Goal: Information Seeking & Learning: Learn about a topic

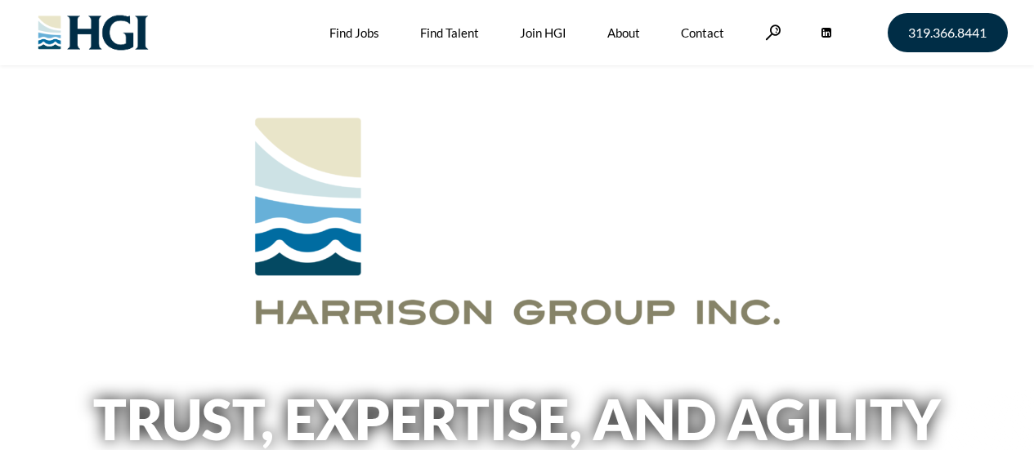
scroll to position [245, 0]
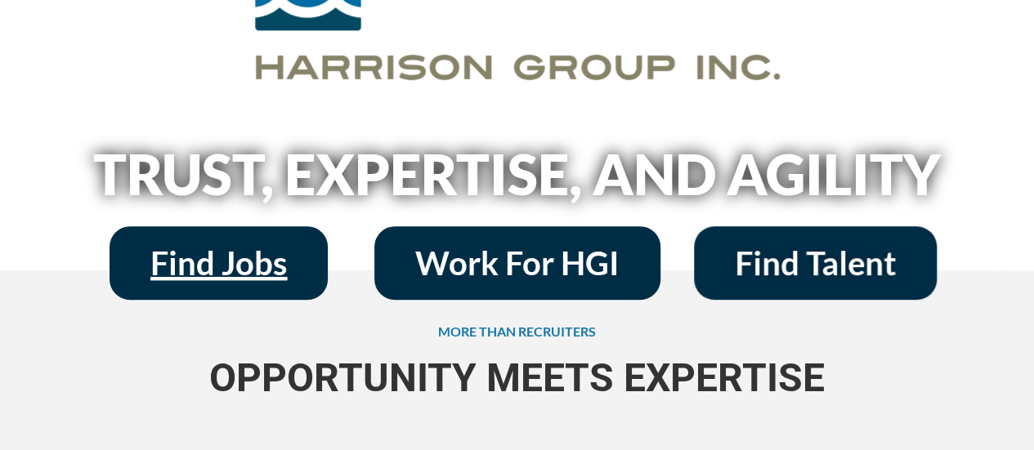
click at [235, 259] on span "Find Jobs" at bounding box center [218, 263] width 136 height 33
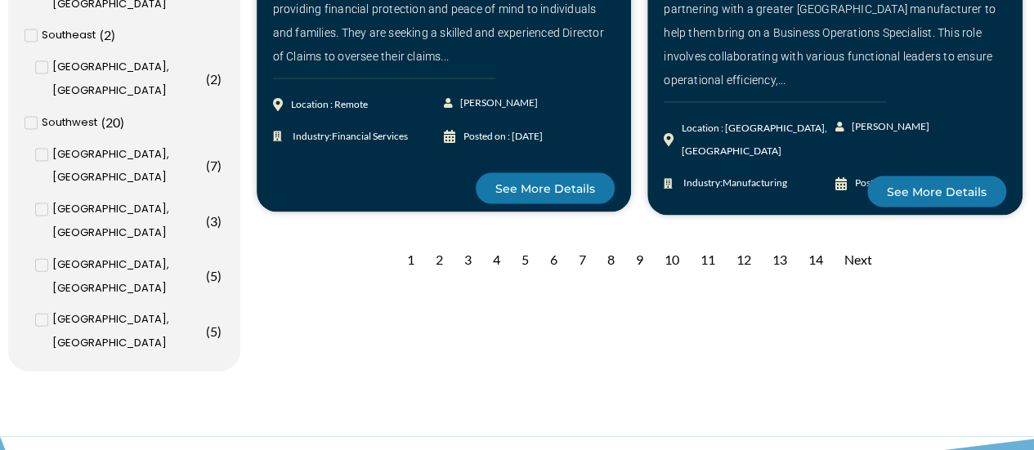
scroll to position [1716, 0]
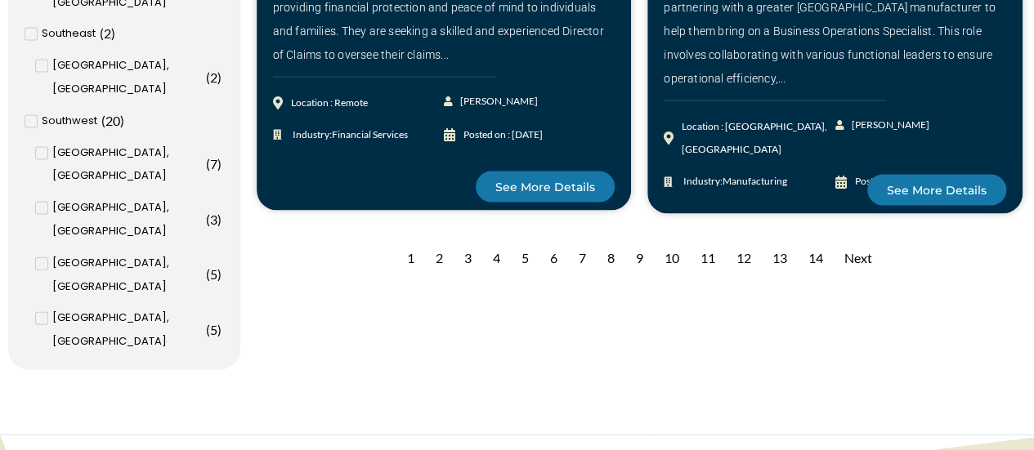
click at [436, 239] on div "2" at bounding box center [439, 259] width 24 height 40
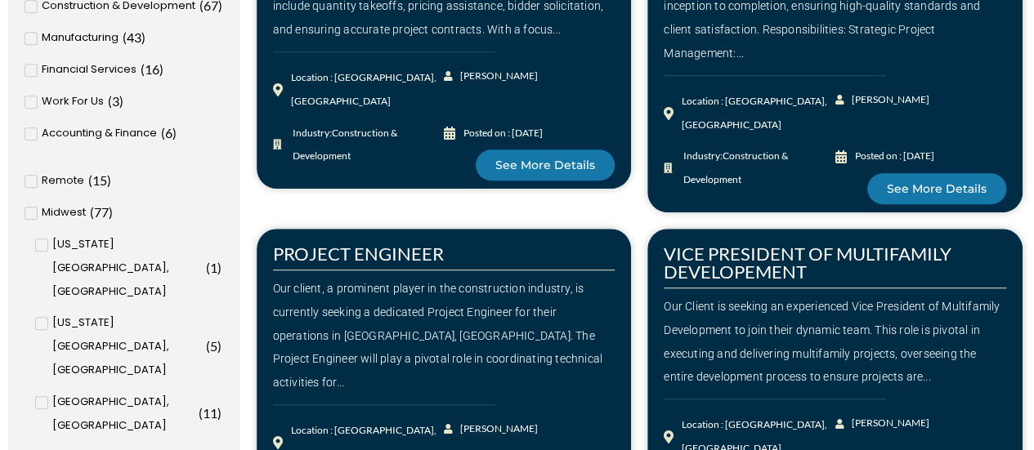
scroll to position [490, 0]
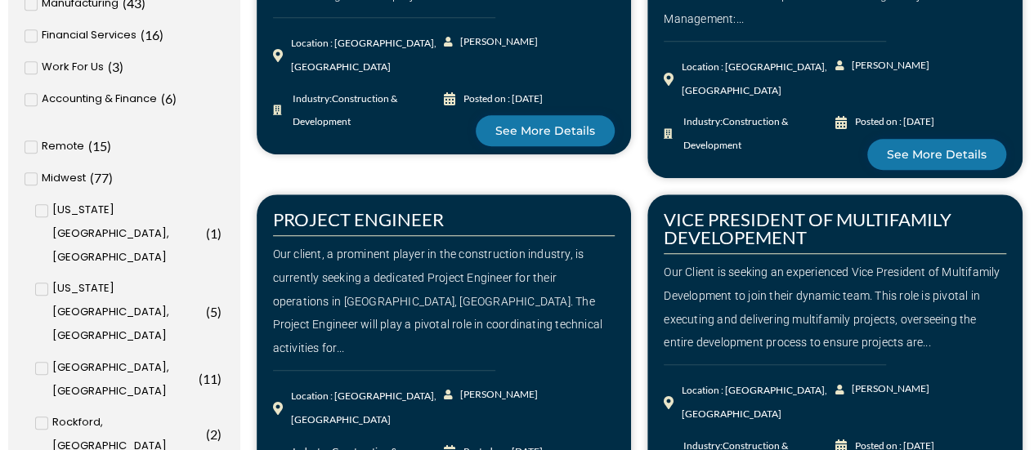
click at [29, 146] on icon at bounding box center [32, 147] width 6 height 10
click at [0, 0] on input "Remote ( 15 )" at bounding box center [0, 0] width 0 height 0
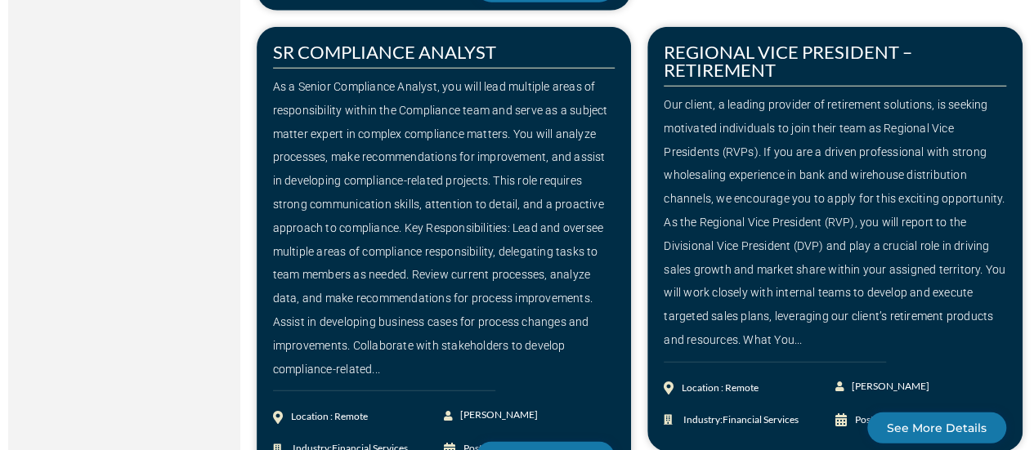
scroll to position [2336, 0]
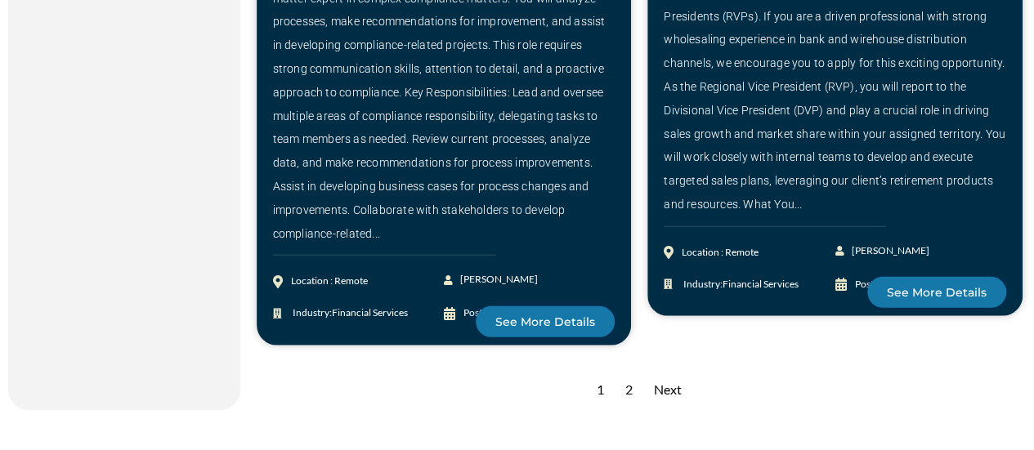
click at [629, 377] on div "2" at bounding box center [629, 390] width 24 height 40
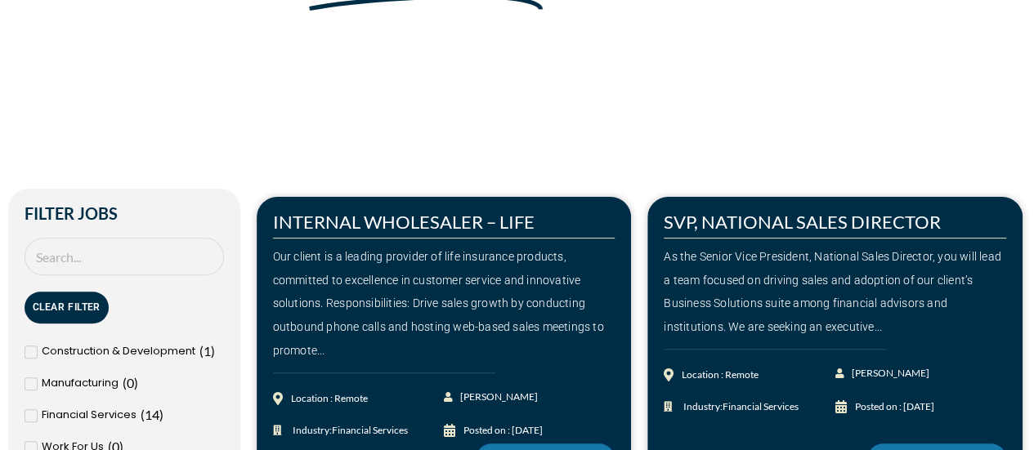
scroll to position [245, 0]
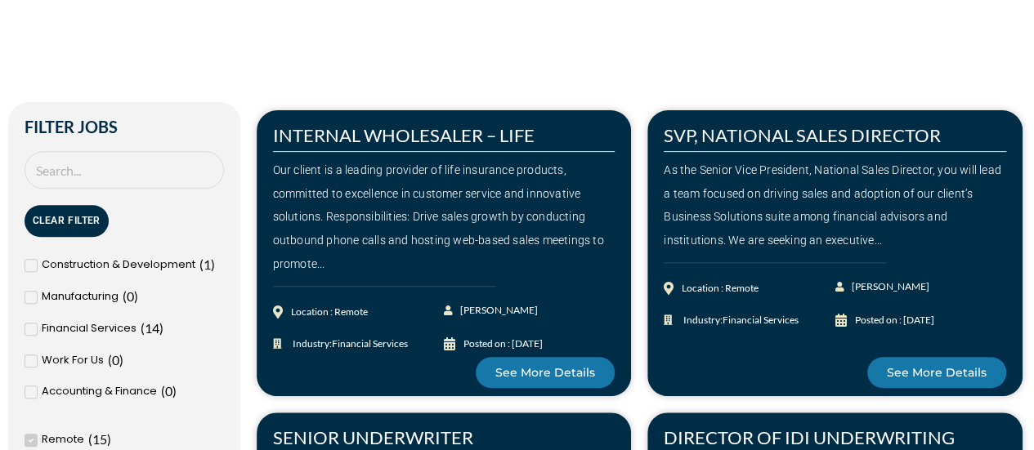
click at [855, 243] on div "As the Senior Vice President, National Sales Director, you will lead a team foc…" at bounding box center [835, 206] width 342 height 94
click at [59, 226] on button "Clear Filter" at bounding box center [67, 221] width 84 height 32
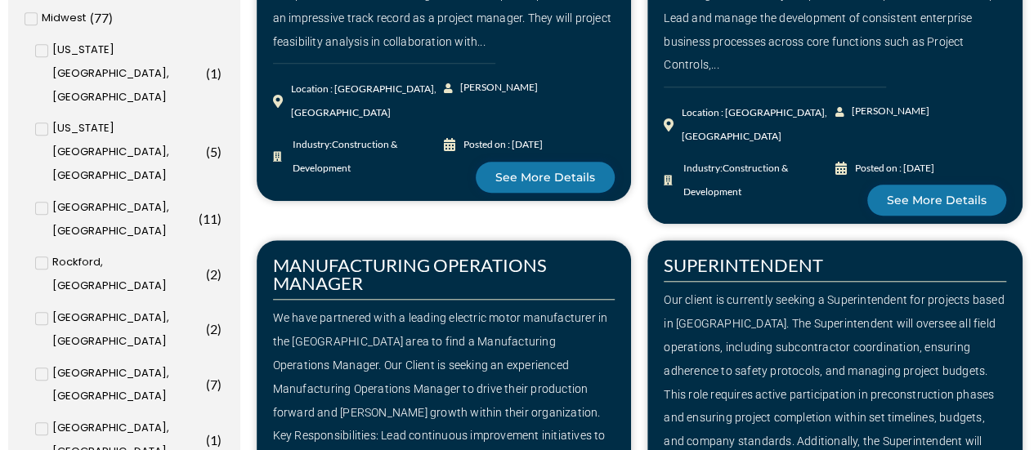
scroll to position [654, 0]
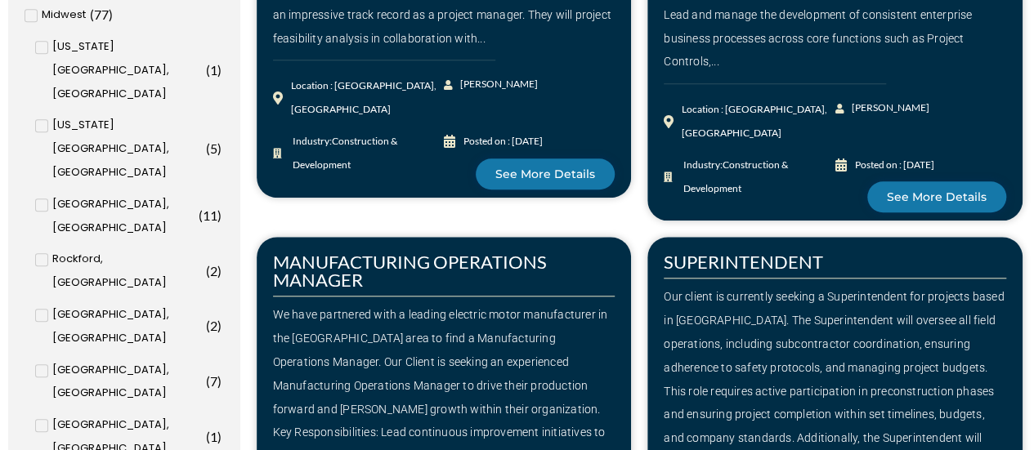
click at [0, 0] on input "Cedar Rapids, IA ( 8 )" at bounding box center [0, 0] width 0 height 0
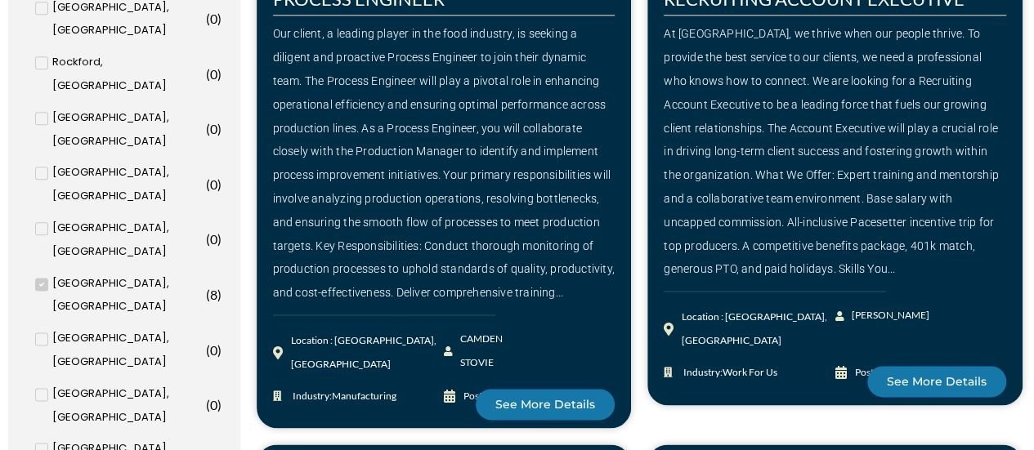
scroll to position [865, 0]
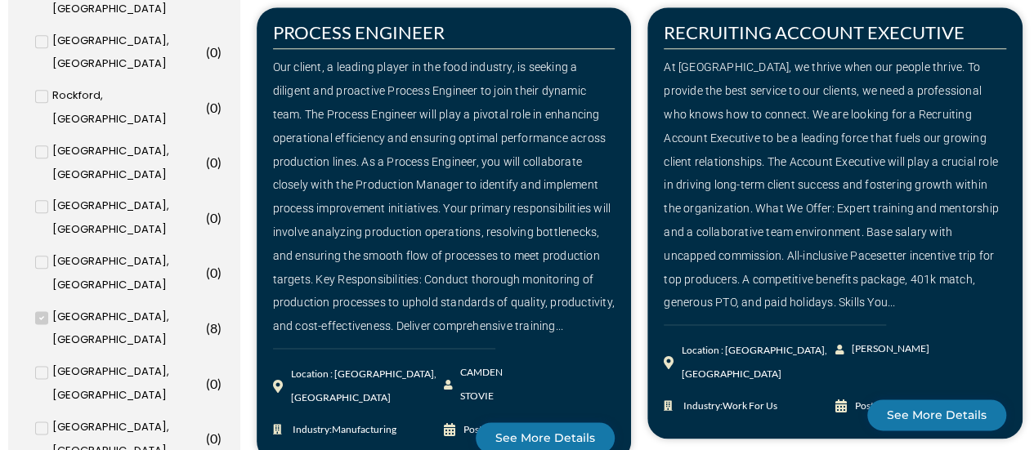
click at [36, 422] on span at bounding box center [41, 428] width 13 height 13
click at [0, 0] on input "Des Moines, IA ( 0 )" at bounding box center [0, 0] width 0 height 0
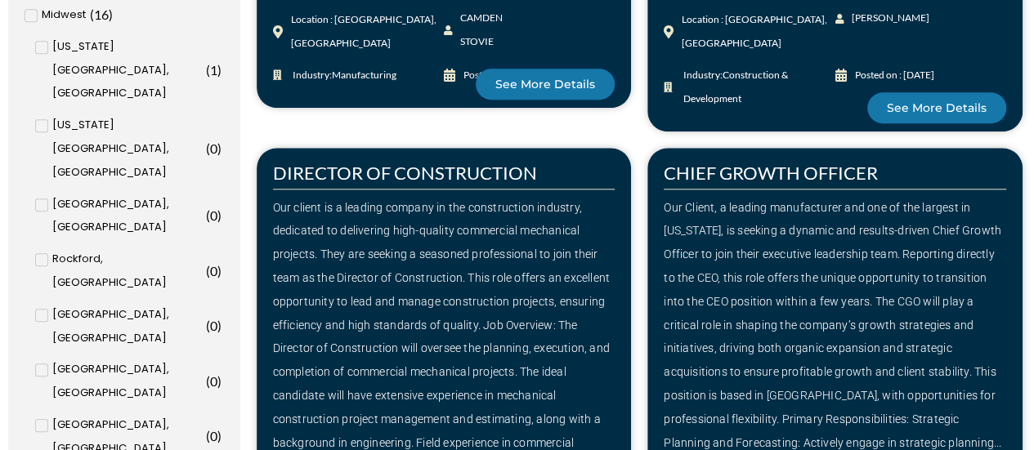
scroll to position [620, 0]
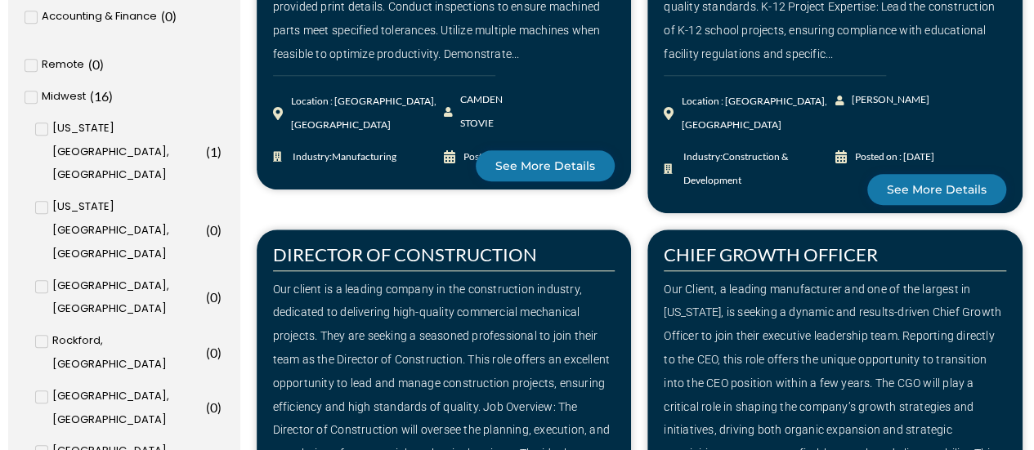
click at [38, 128] on icon at bounding box center [41, 129] width 6 height 10
click at [0, 0] on input "Iowa City, IA ( 1 )" at bounding box center [0, 0] width 0 height 0
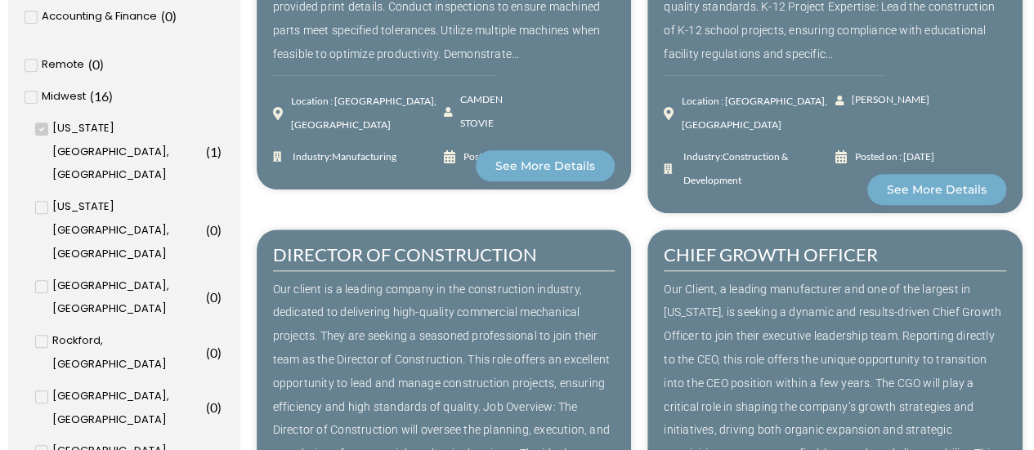
click at [29, 101] on icon at bounding box center [32, 97] width 6 height 10
click at [0, 0] on input "Midwest ( 16 )" at bounding box center [0, 0] width 0 height 0
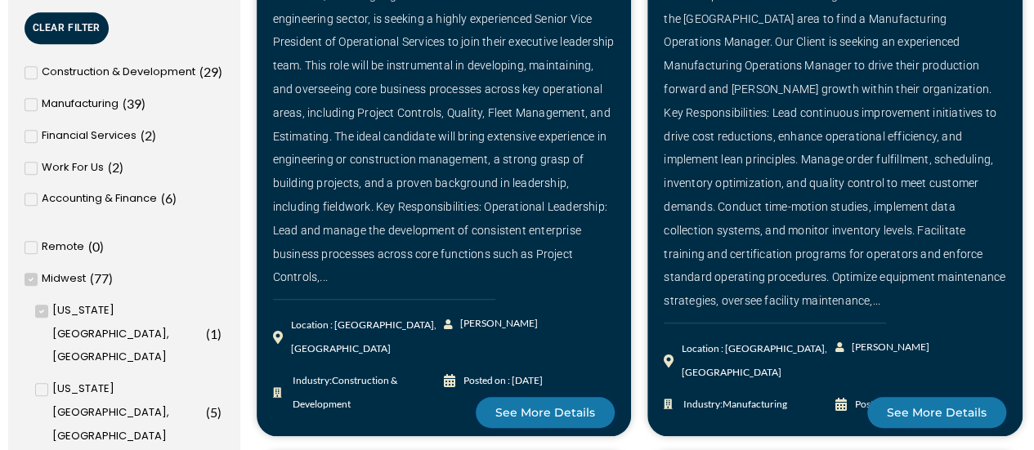
scroll to position [539, 0]
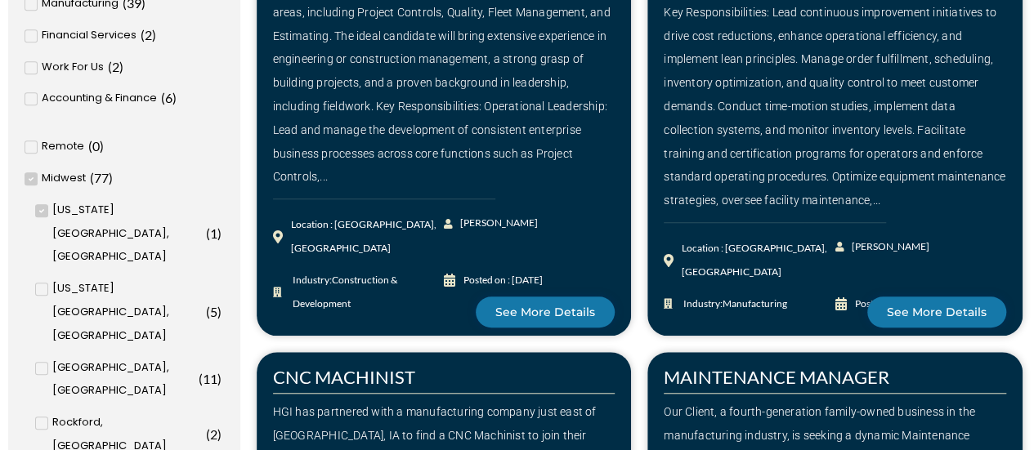
click at [39, 204] on span at bounding box center [41, 210] width 13 height 13
click at [0, 0] on input "Iowa City, IA ( 1 )" at bounding box center [0, 0] width 0 height 0
click at [0, 0] on input "Cedar Rapids, IA ( 8 )" at bounding box center [0, 0] width 0 height 0
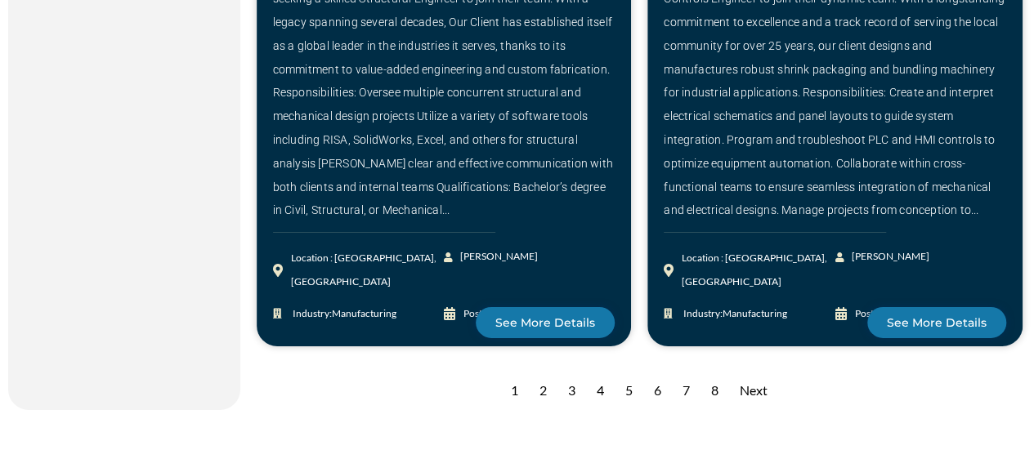
scroll to position [2582, 0]
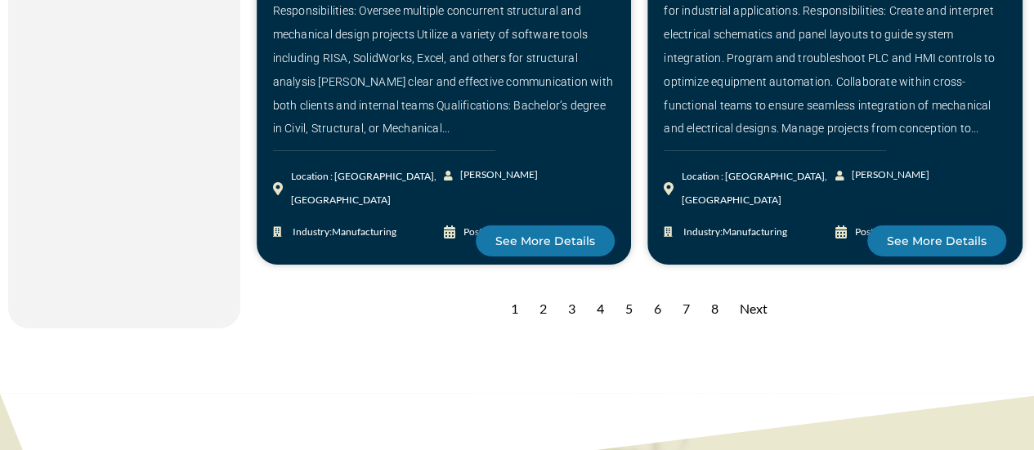
click at [546, 289] on div "2" at bounding box center [543, 309] width 24 height 40
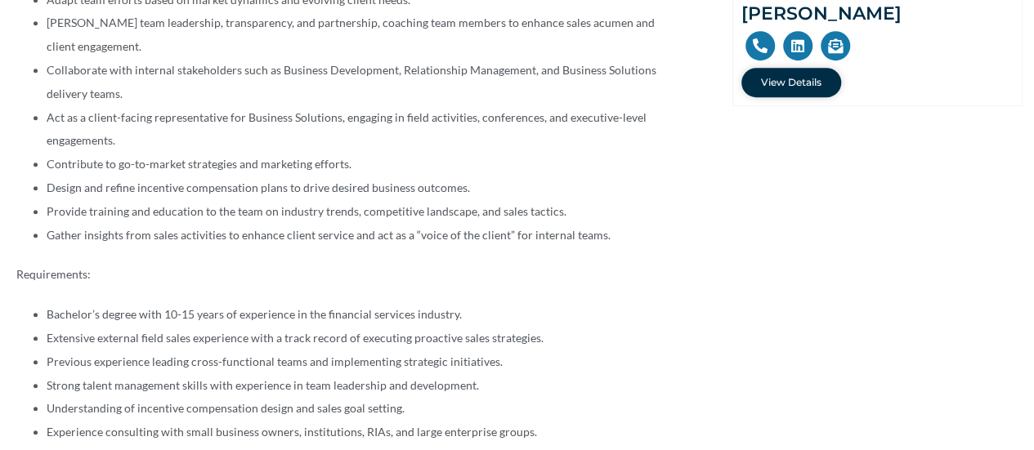
scroll to position [654, 0]
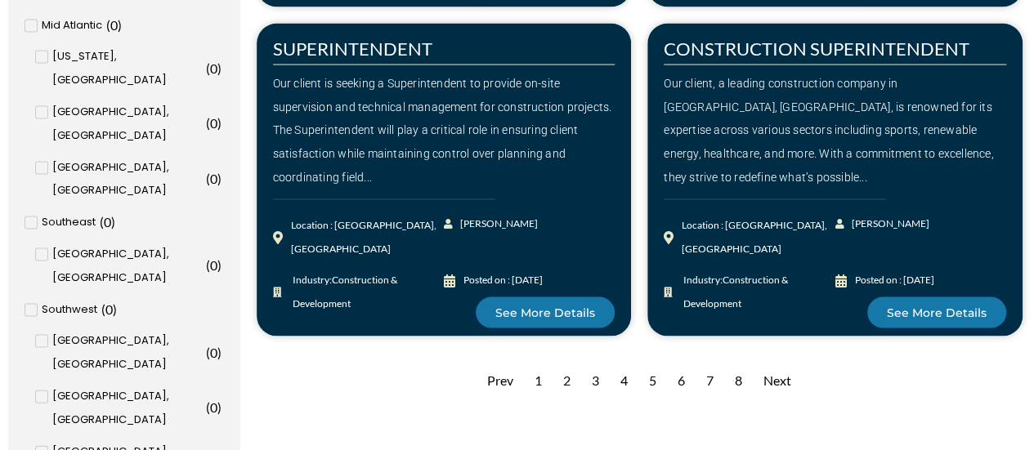
scroll to position [1634, 0]
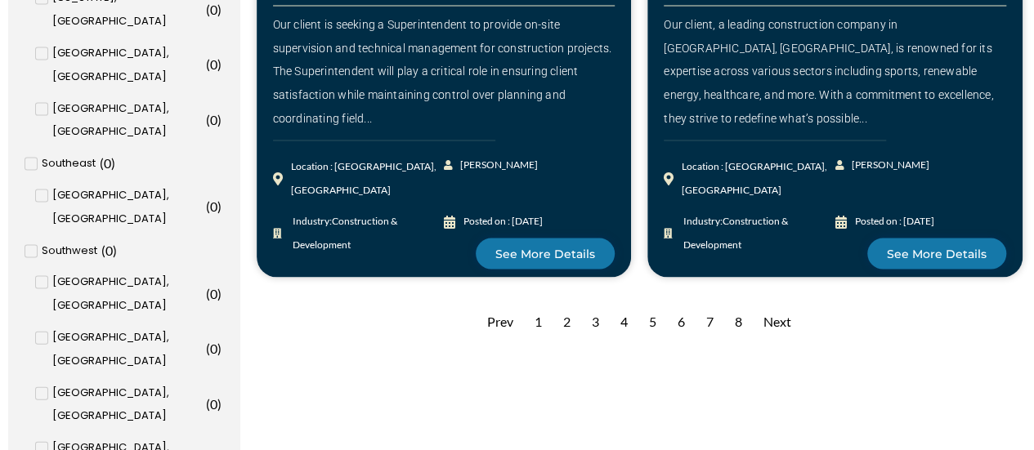
click at [594, 302] on div "3" at bounding box center [595, 322] width 24 height 40
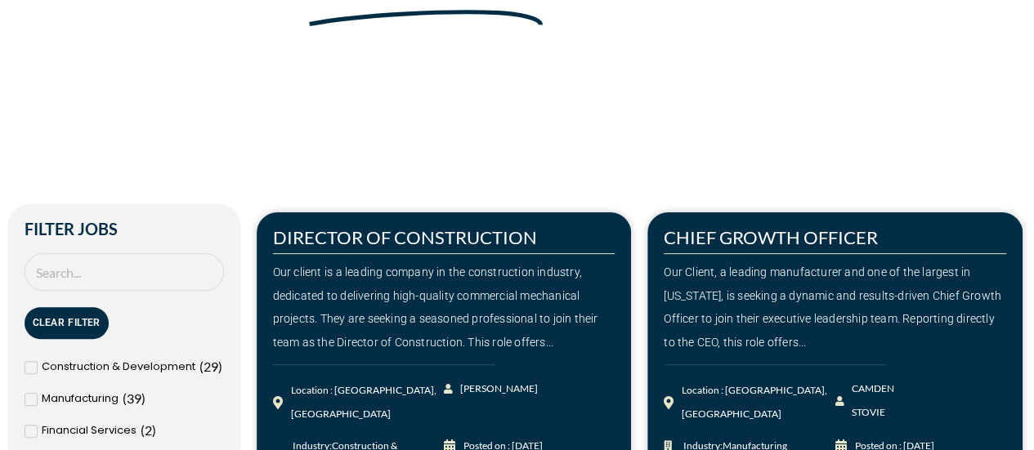
scroll to position [327, 0]
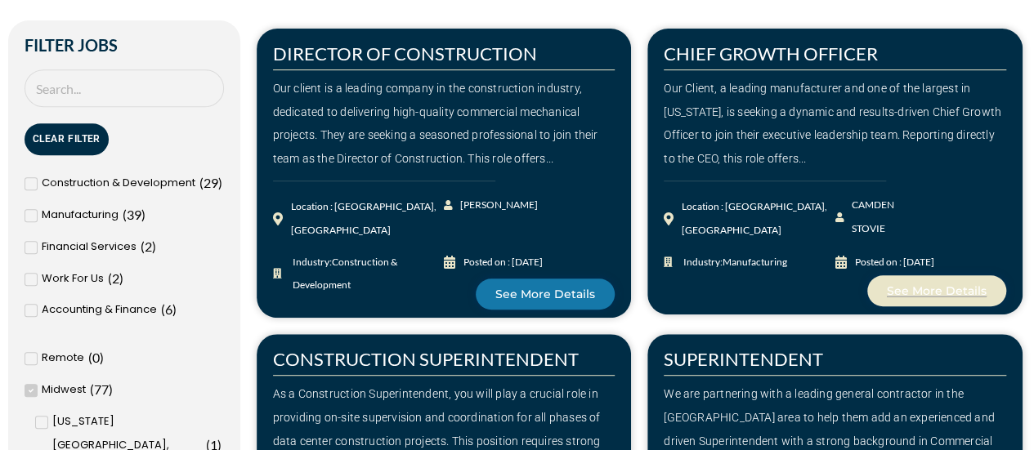
click at [945, 288] on span "See More Details" at bounding box center [937, 290] width 100 height 11
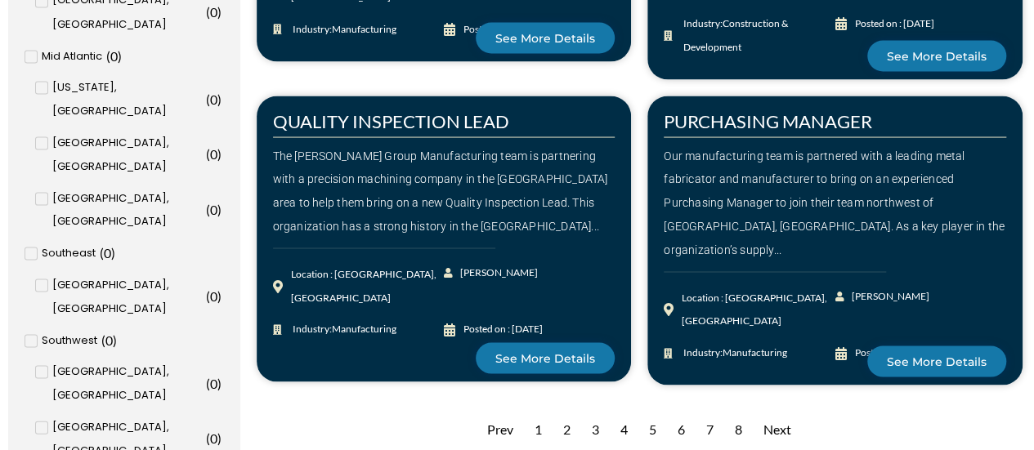
scroll to position [1553, 0]
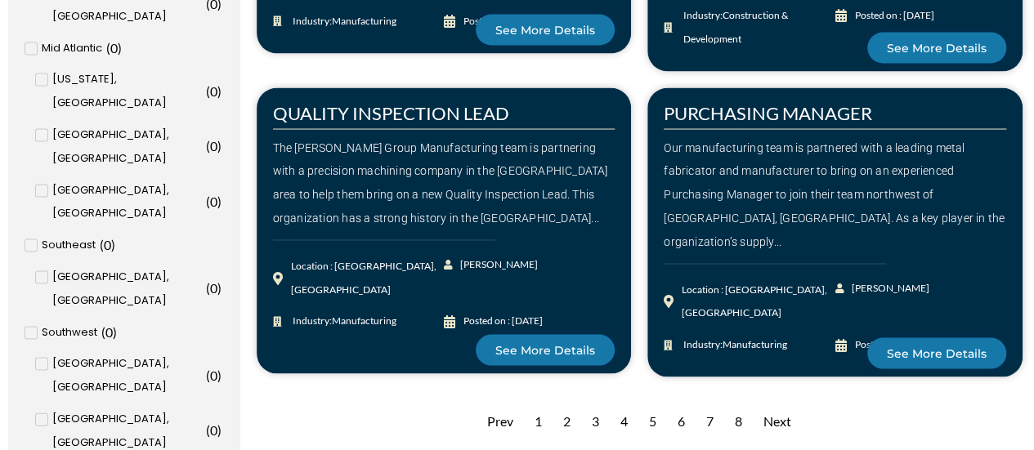
click at [561, 402] on div "2" at bounding box center [567, 422] width 24 height 40
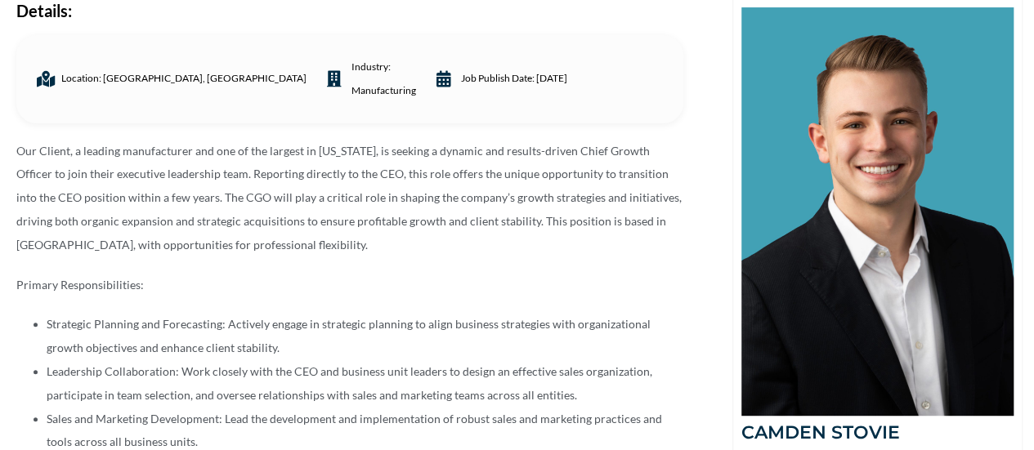
scroll to position [245, 0]
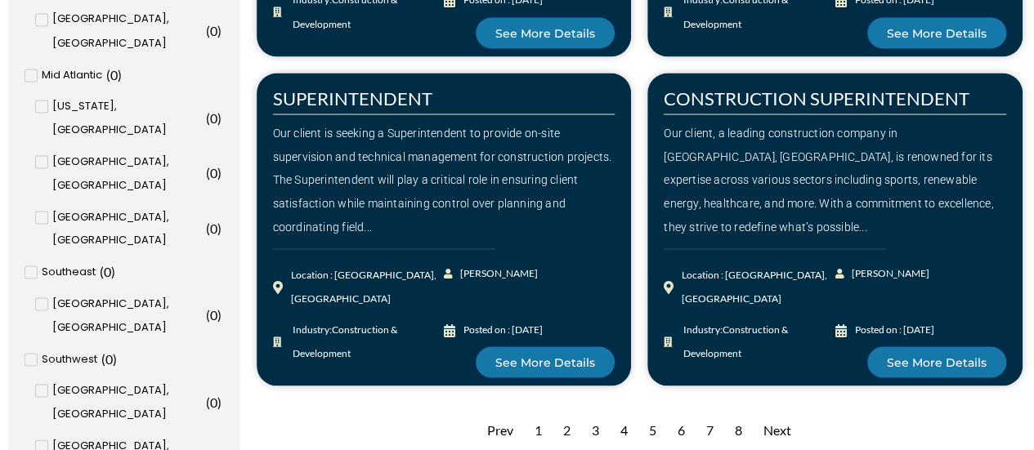
scroll to position [1553, 0]
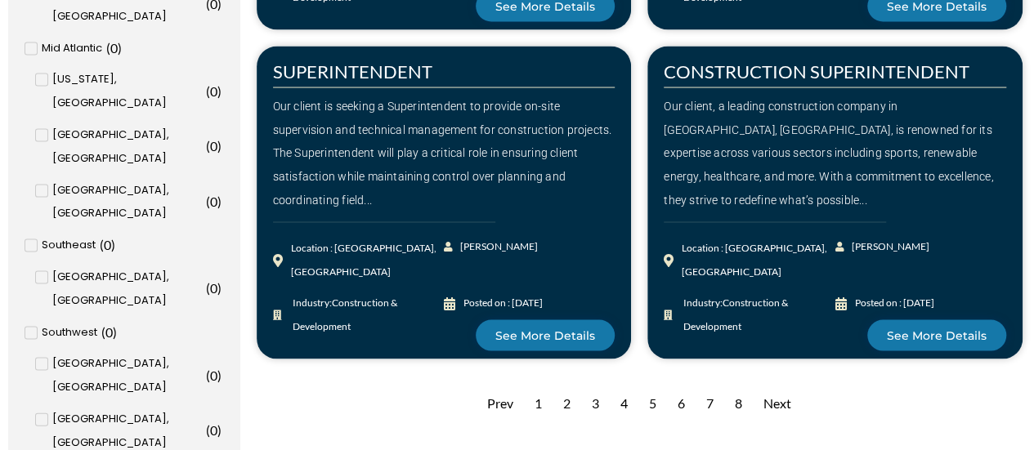
click at [599, 384] on div "3" at bounding box center [595, 404] width 24 height 40
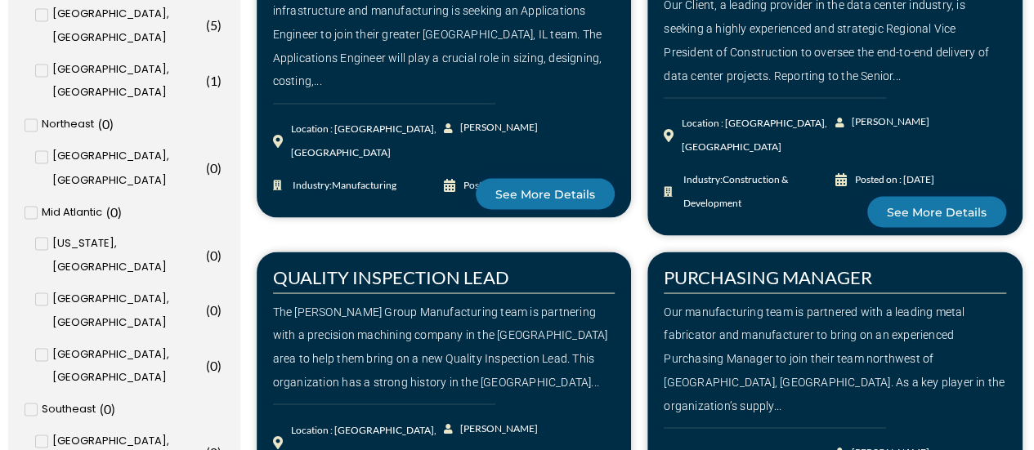
scroll to position [1553, 0]
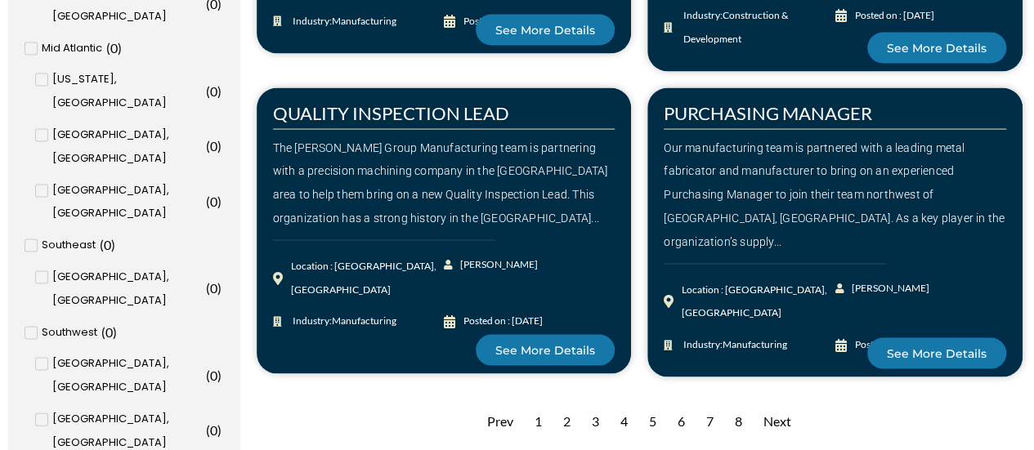
click at [647, 402] on div "5" at bounding box center [653, 422] width 24 height 40
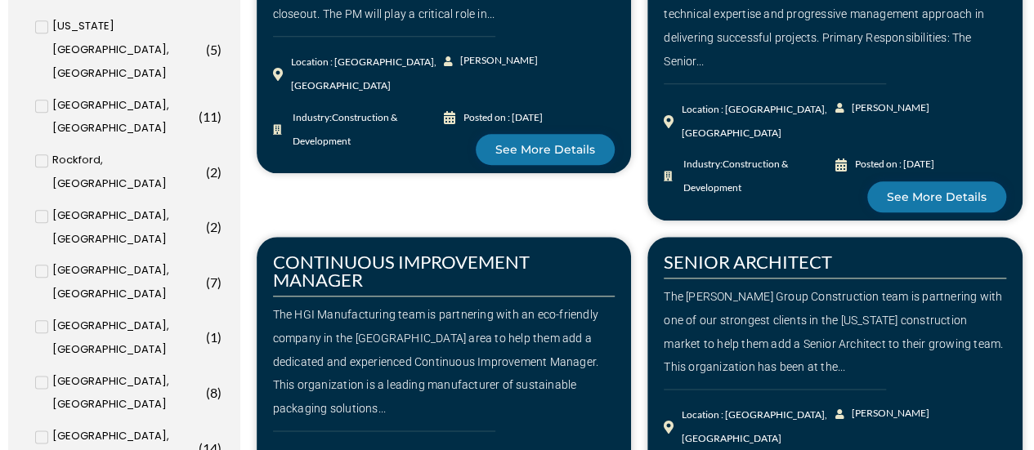
scroll to position [654, 0]
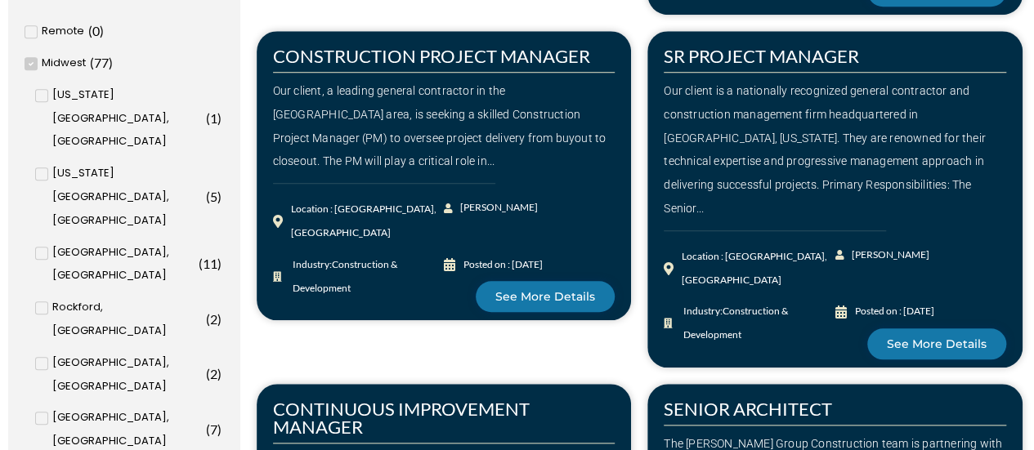
click at [32, 65] on icon at bounding box center [32, 64] width 6 height 10
click at [0, 0] on input "Midwest ( 77 )" at bounding box center [0, 0] width 0 height 0
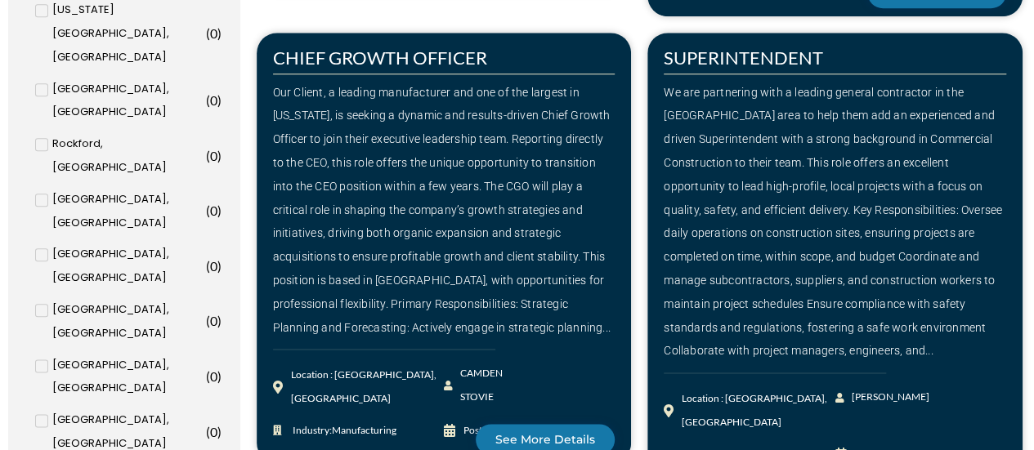
scroll to position [899, 0]
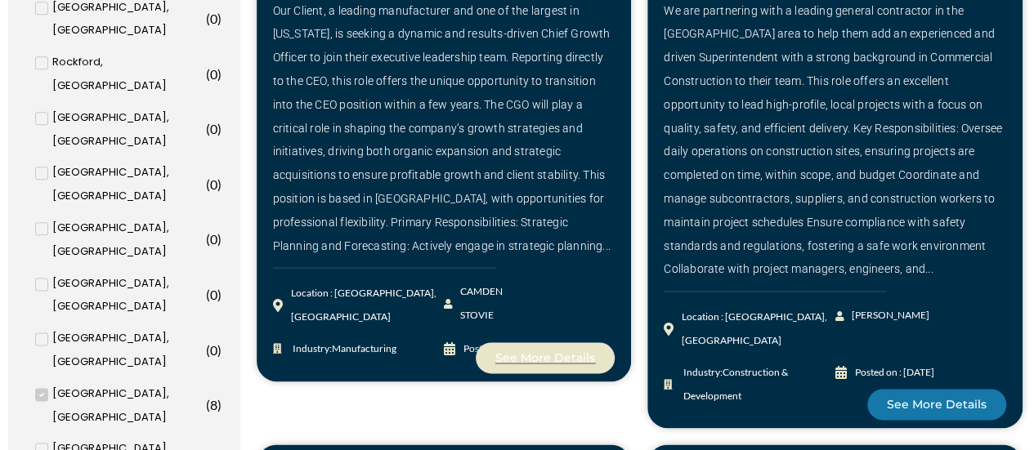
click at [568, 352] on span "See More Details" at bounding box center [545, 357] width 100 height 11
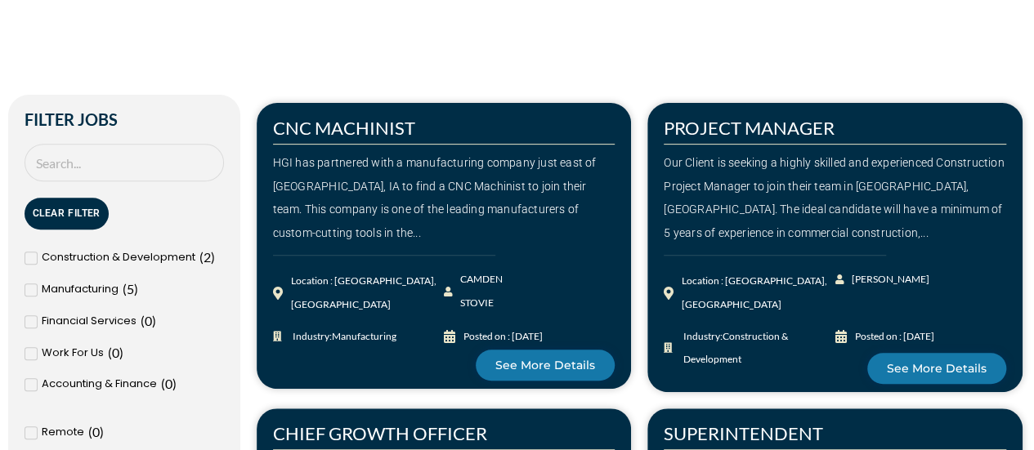
scroll to position [245, 0]
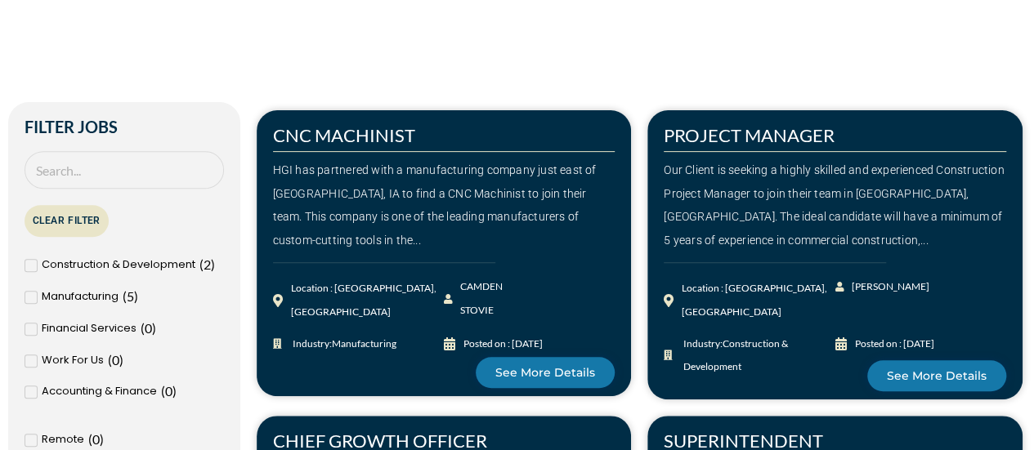
click at [87, 217] on button "Clear Filter" at bounding box center [67, 221] width 84 height 32
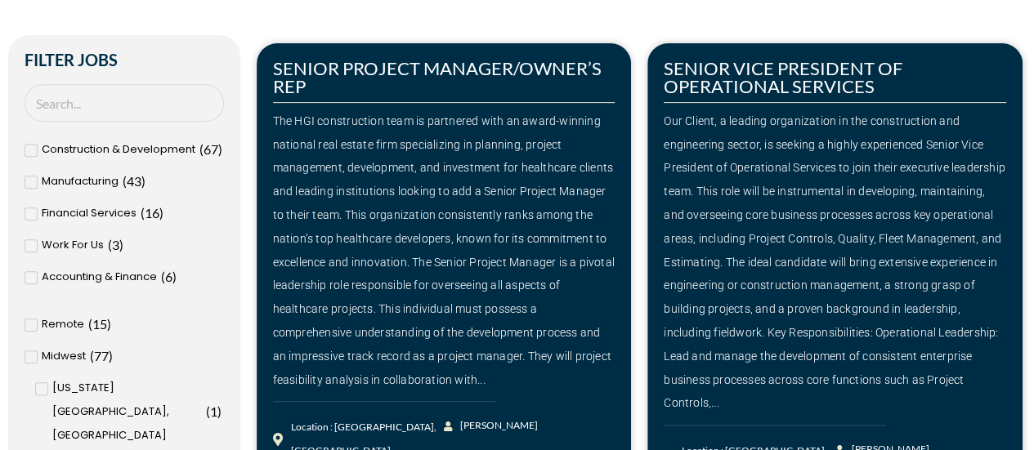
scroll to position [409, 0]
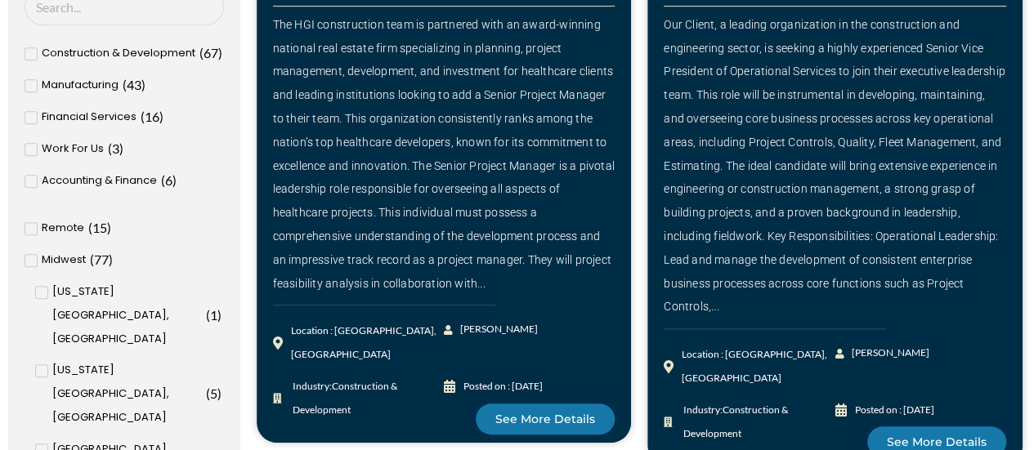
click at [29, 226] on icon at bounding box center [32, 229] width 6 height 10
click at [0, 0] on input "Remote ( 15 )" at bounding box center [0, 0] width 0 height 0
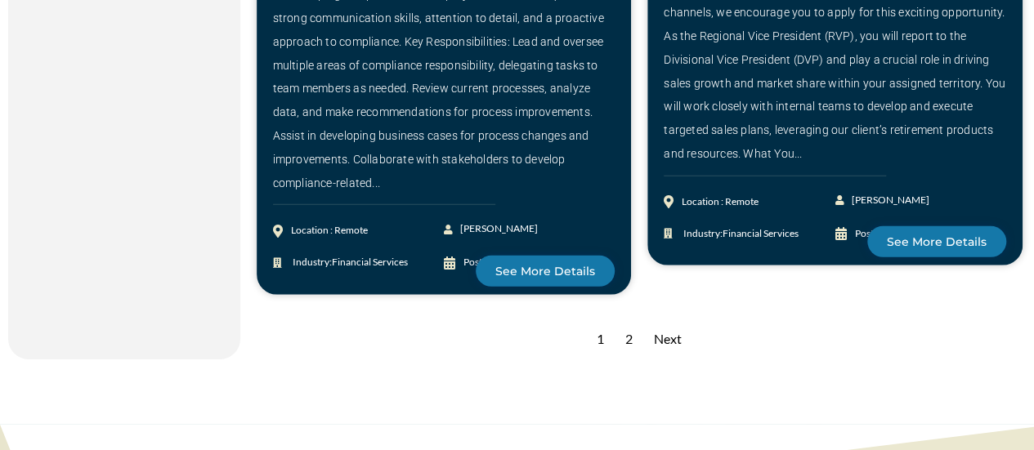
scroll to position [2452, 0]
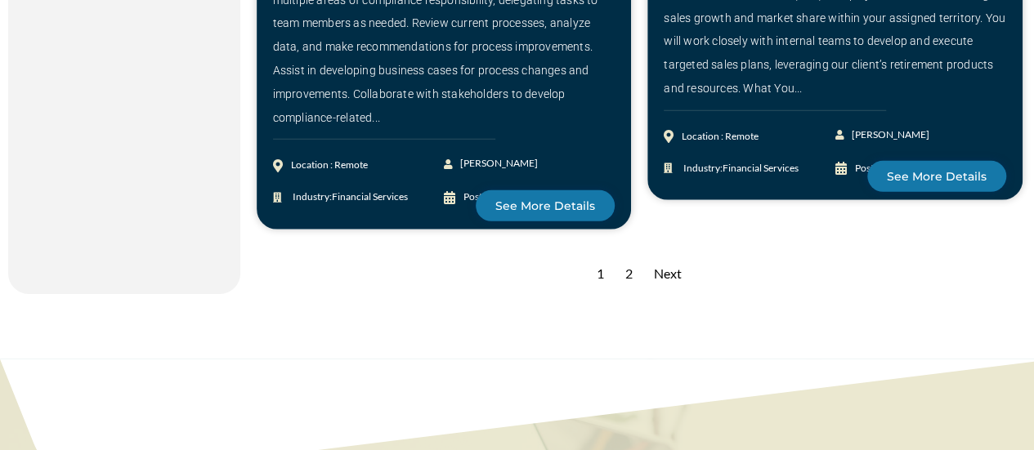
click at [627, 254] on div "2" at bounding box center [629, 274] width 24 height 40
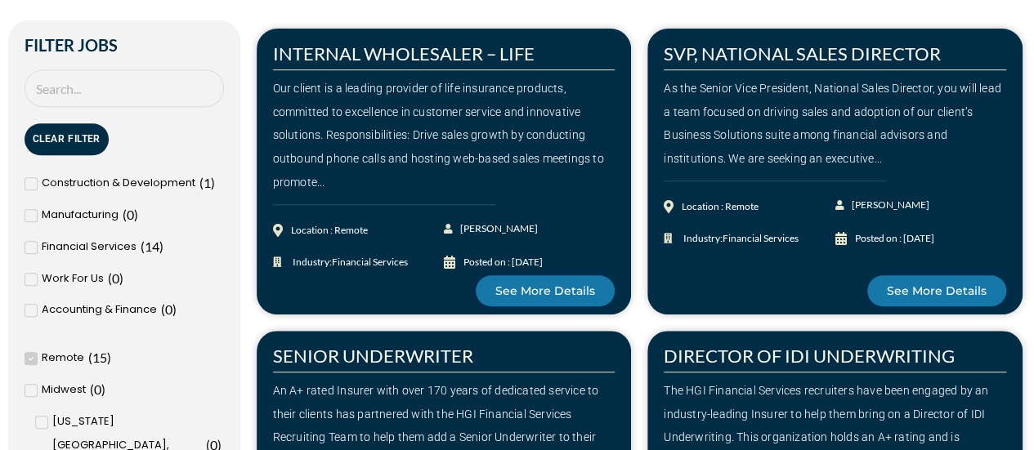
scroll to position [409, 0]
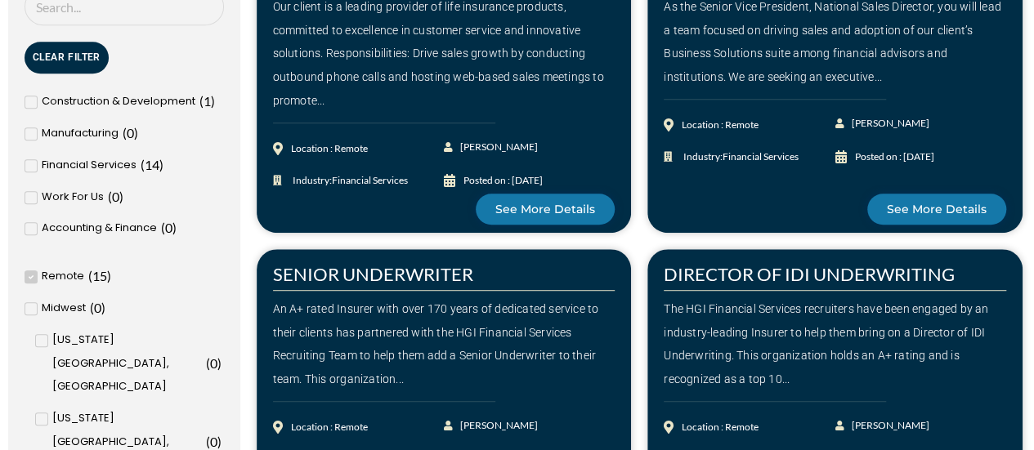
click at [25, 272] on span at bounding box center [31, 276] width 13 height 13
click at [0, 0] on input "Remote ( 15 )" at bounding box center [0, 0] width 0 height 0
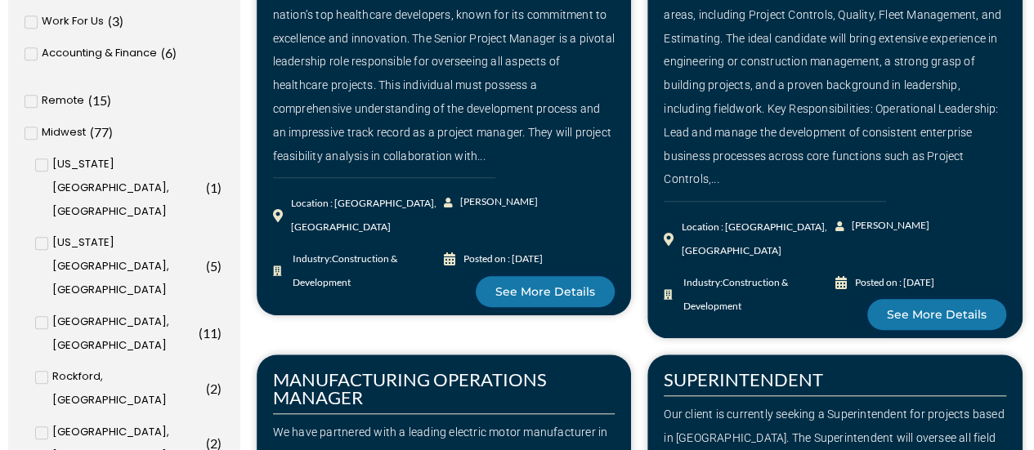
scroll to position [572, 0]
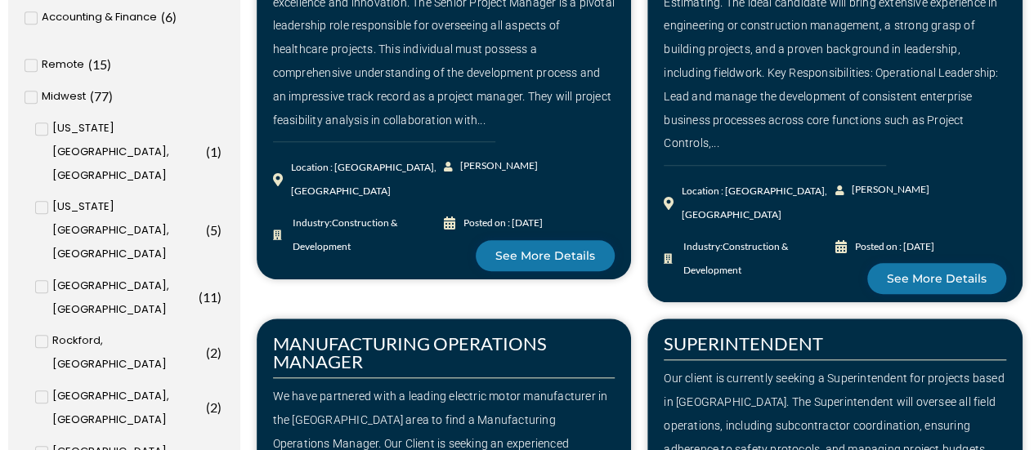
click at [84, 131] on span "[US_STATE][GEOGRAPHIC_DATA], [GEOGRAPHIC_DATA]" at bounding box center [127, 152] width 150 height 70
click at [0, 0] on input "Iowa City, IA ( 1 )" at bounding box center [0, 0] width 0 height 0
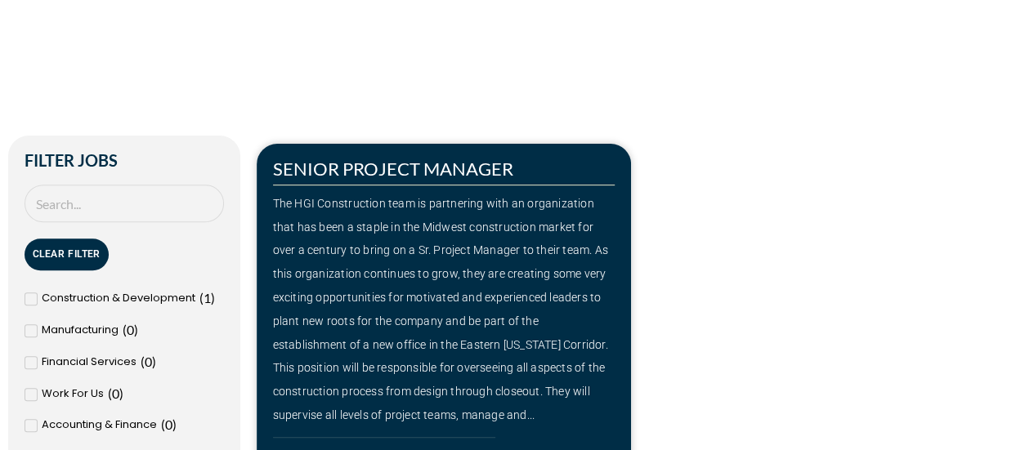
scroll to position [457, 0]
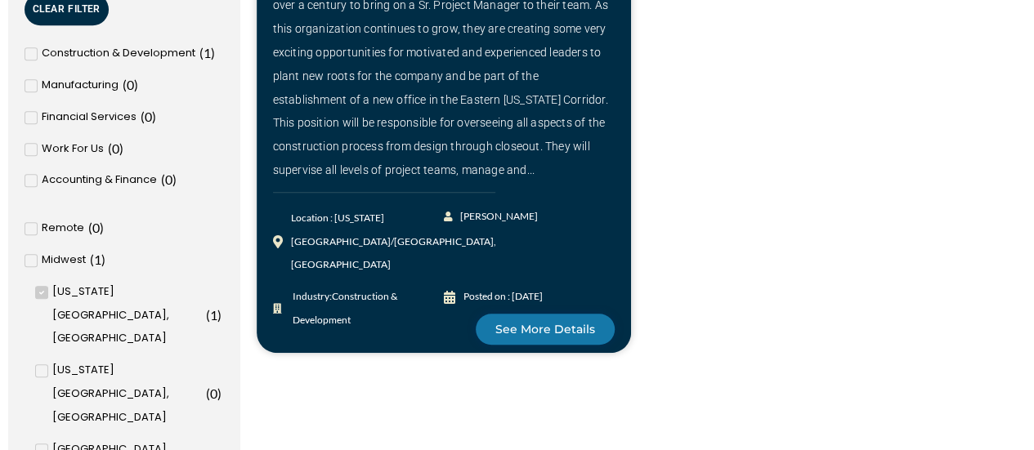
click at [43, 290] on icon at bounding box center [41, 293] width 6 height 10
click at [0, 0] on input "Iowa City, IA ( 1 )" at bounding box center [0, 0] width 0 height 0
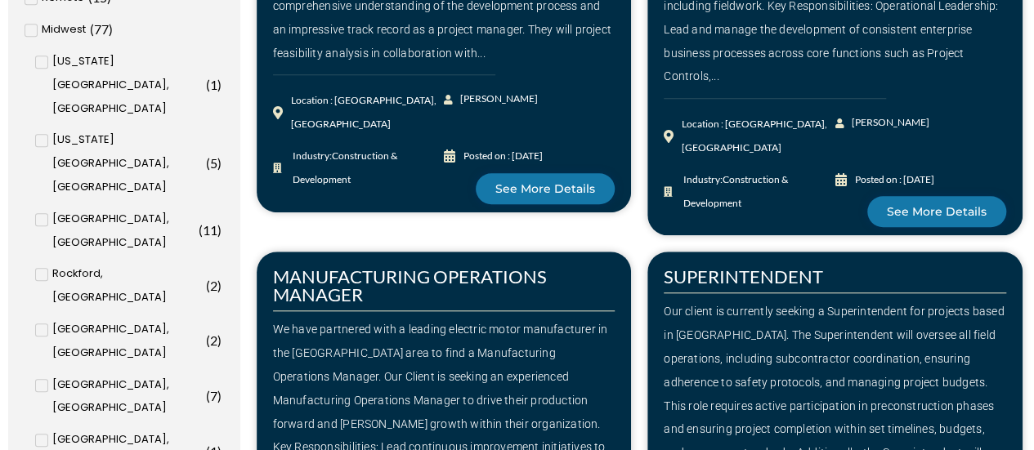
scroll to position [654, 0]
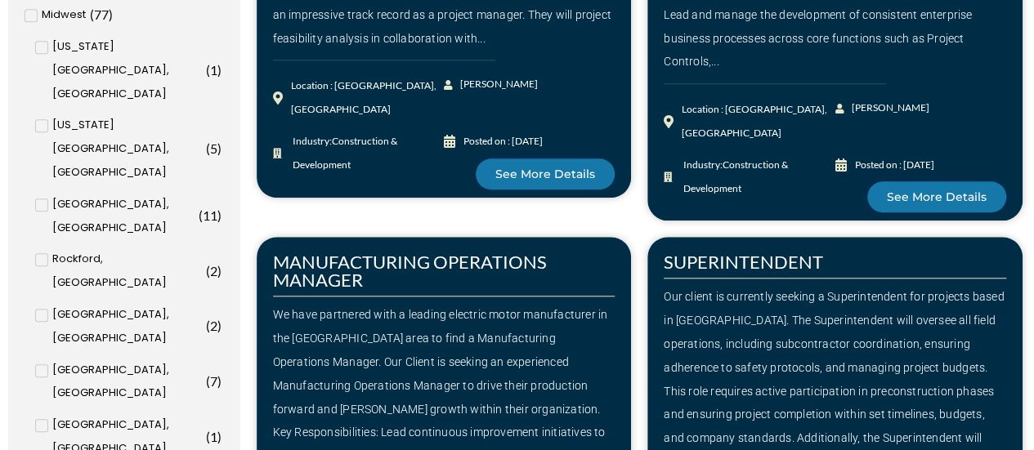
click at [0, 0] on input "Cedar Rapids, IA ( 8 )" at bounding box center [0, 0] width 0 height 0
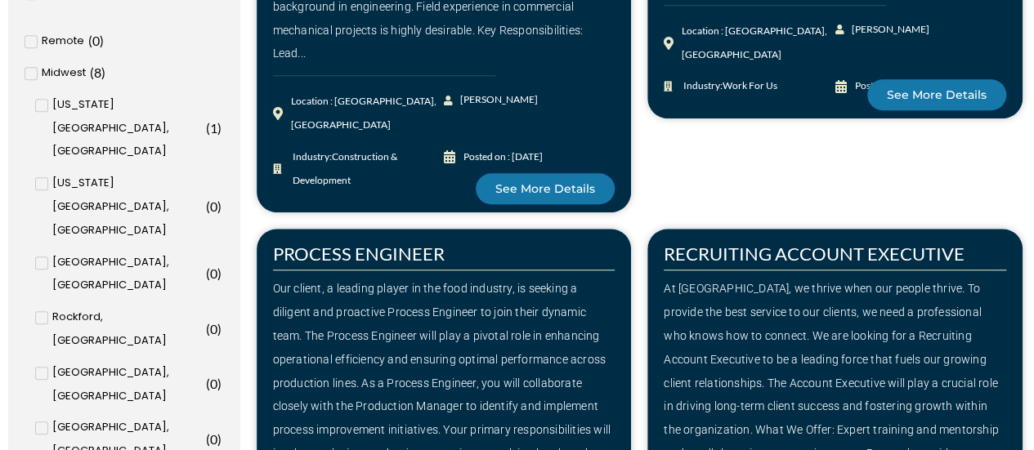
scroll to position [621, 0]
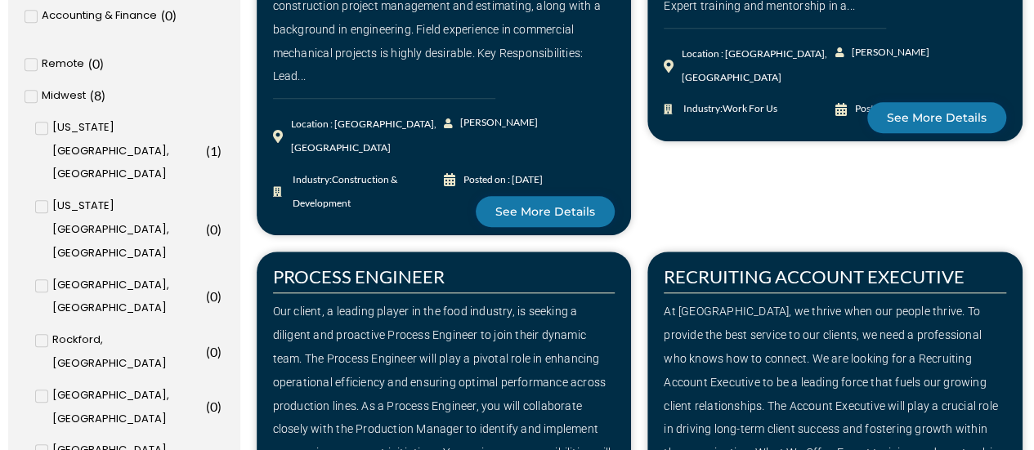
click at [44, 127] on icon at bounding box center [41, 128] width 6 height 10
click at [0, 0] on input "Iowa City, IA ( 1 )" at bounding box center [0, 0] width 0 height 0
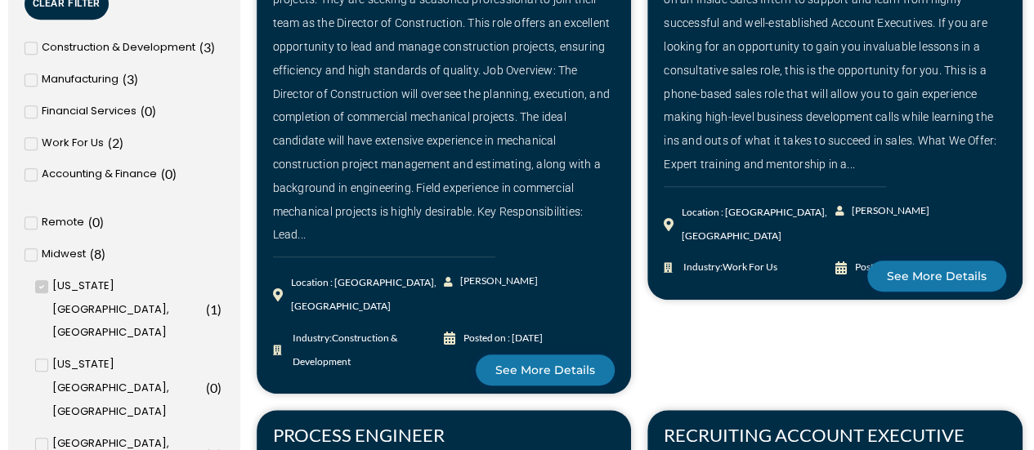
scroll to position [376, 0]
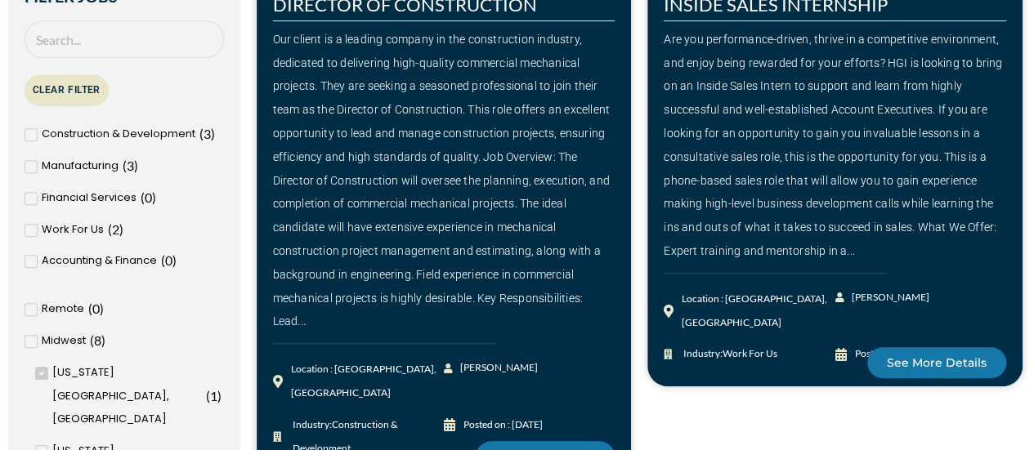
click at [51, 90] on button "Clear Filter" at bounding box center [67, 90] width 84 height 32
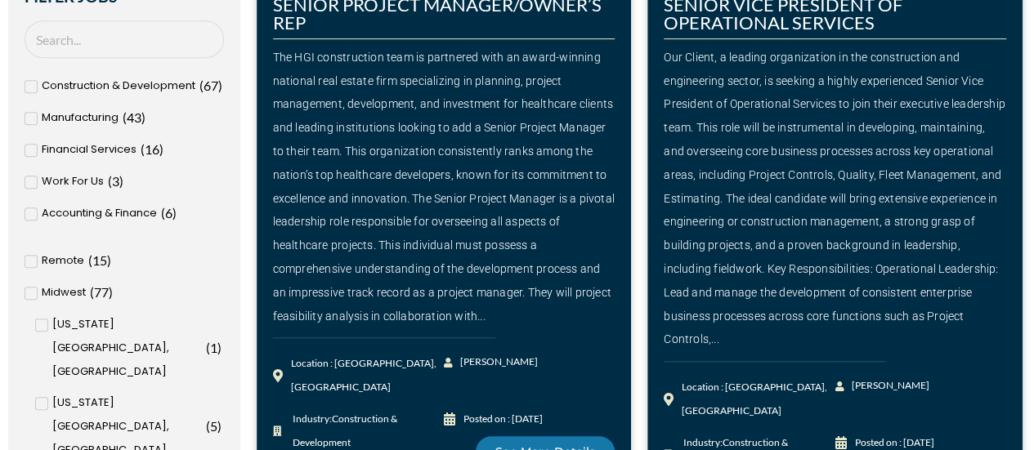
click at [26, 292] on span at bounding box center [31, 293] width 13 height 13
click at [0, 0] on input "Midwest ( 77 )" at bounding box center [0, 0] width 0 height 0
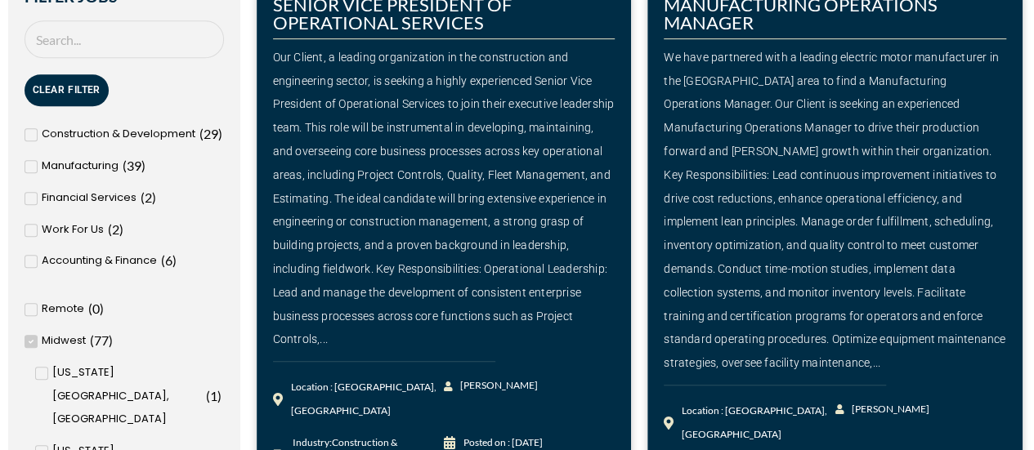
click at [29, 311] on icon at bounding box center [32, 310] width 6 height 10
click at [0, 0] on input "Remote ( 0 )" at bounding box center [0, 0] width 0 height 0
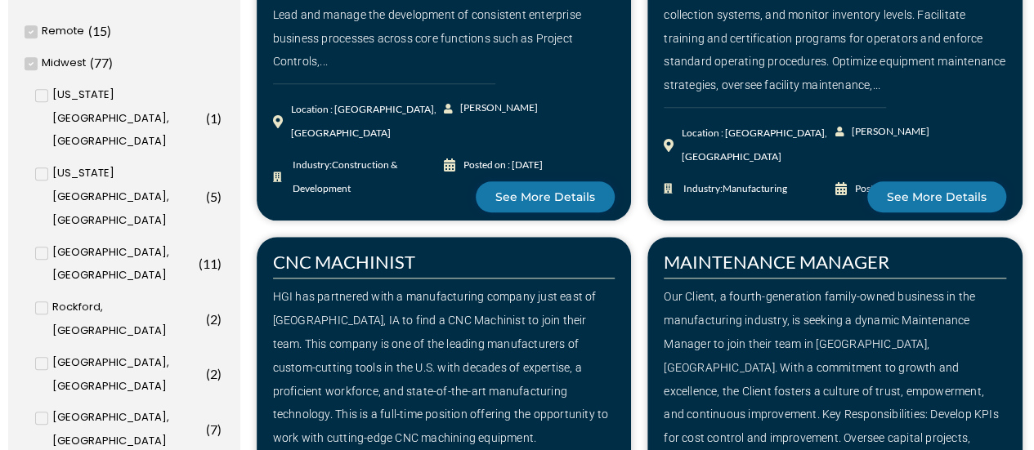
scroll to position [572, 0]
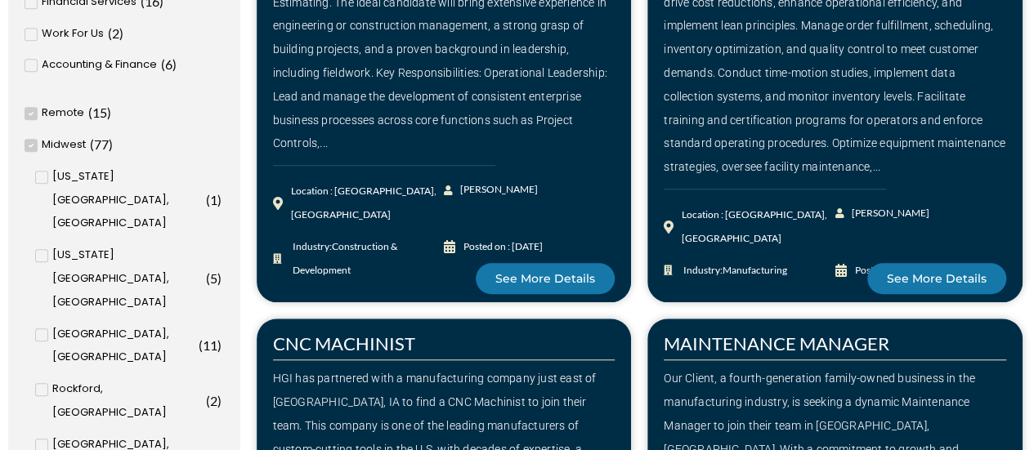
click at [31, 145] on icon at bounding box center [31, 146] width 5 height 4
click at [0, 0] on input "Midwest ( 77 )" at bounding box center [0, 0] width 0 height 0
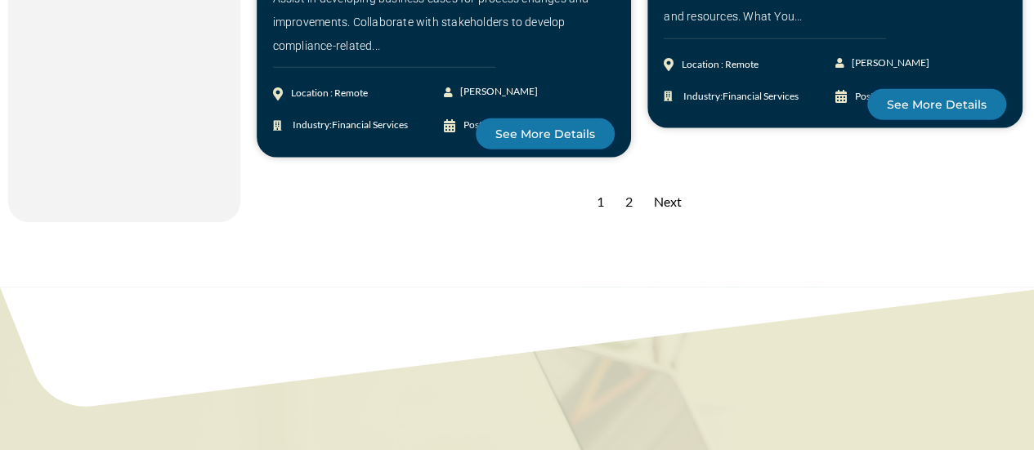
scroll to position [2533, 0]
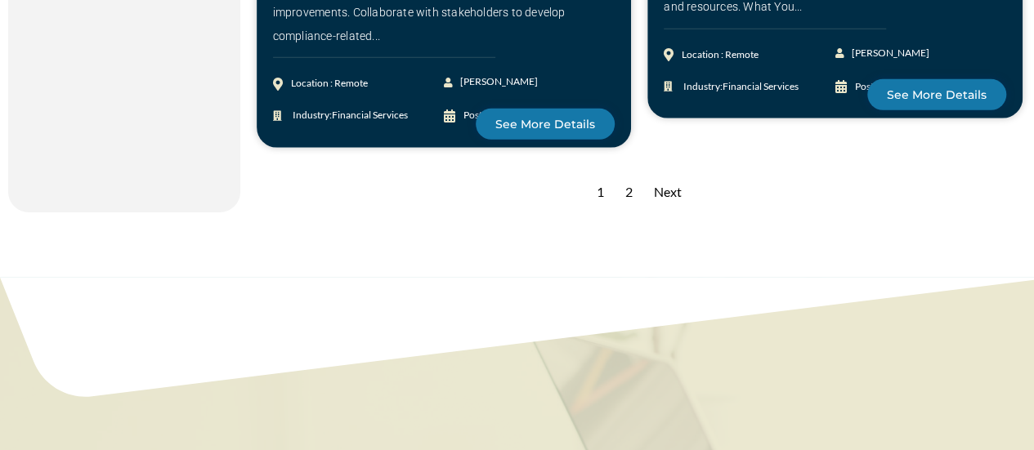
click at [624, 179] on div "2" at bounding box center [629, 192] width 24 height 40
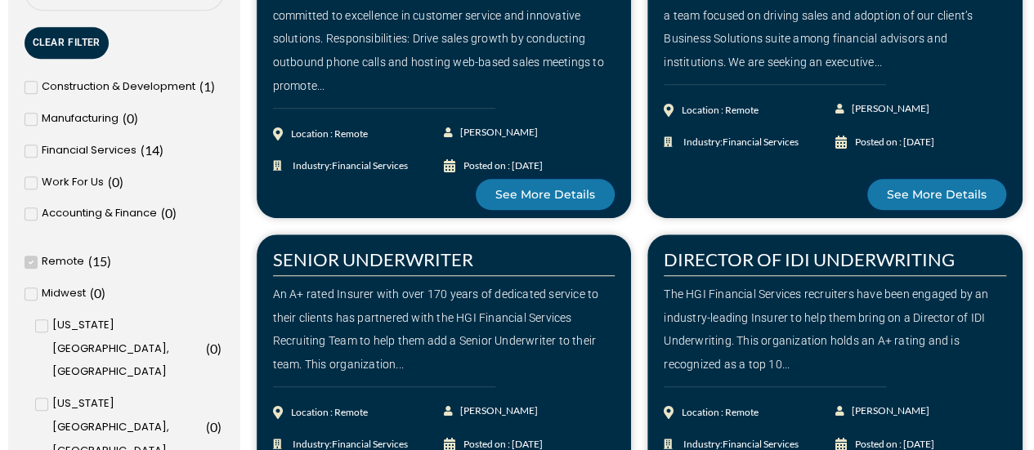
scroll to position [409, 0]
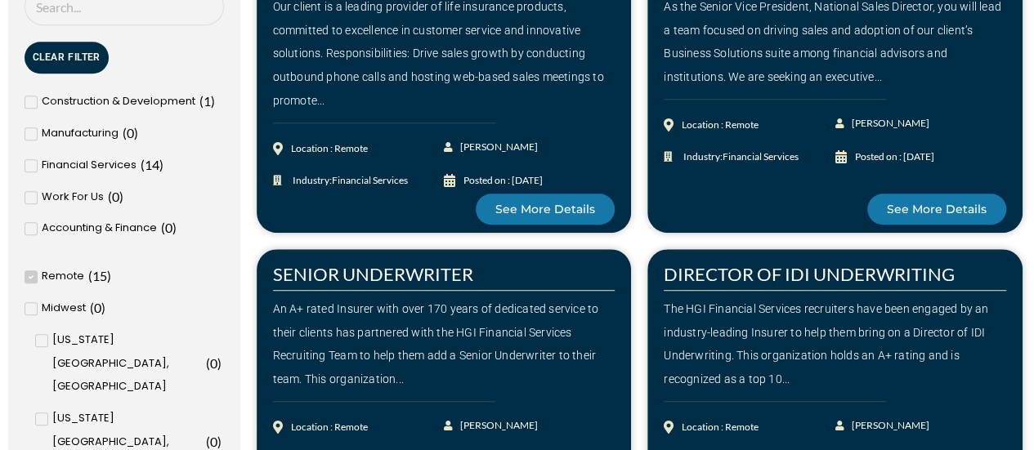
click at [33, 308] on icon at bounding box center [31, 309] width 5 height 4
click at [0, 0] on input "Midwest ( 0 )" at bounding box center [0, 0] width 0 height 0
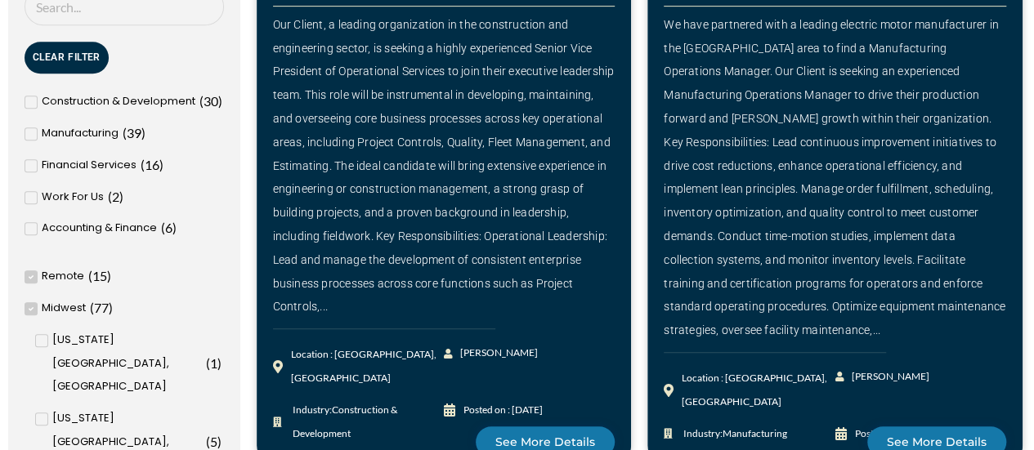
click at [33, 277] on icon at bounding box center [31, 277] width 5 height 4
click at [0, 0] on input "Remote ( 15 )" at bounding box center [0, 0] width 0 height 0
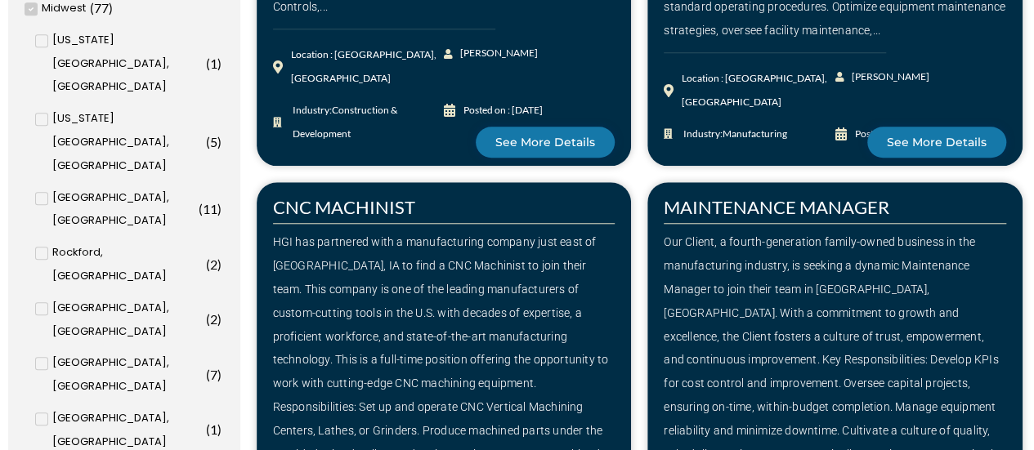
scroll to position [735, 0]
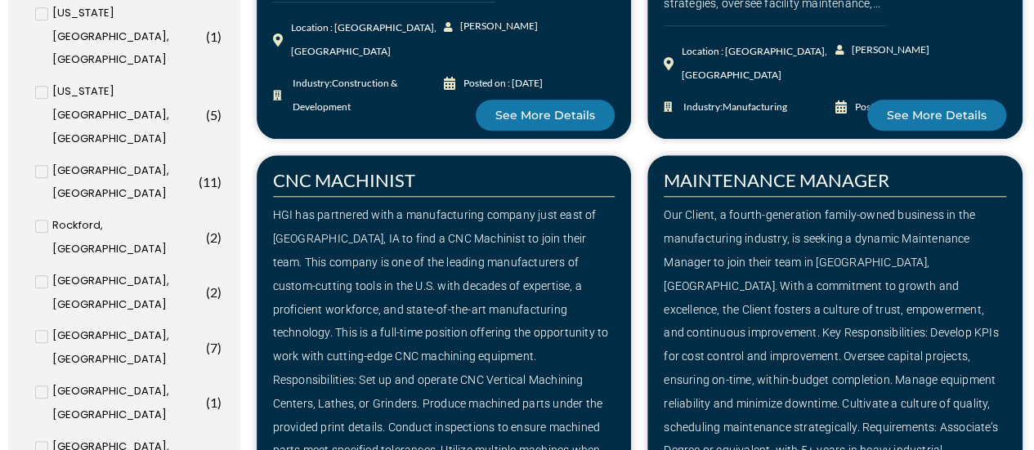
click at [0, 0] on input "[GEOGRAPHIC_DATA], [GEOGRAPHIC_DATA] ( 8 )" at bounding box center [0, 0] width 0 height 0
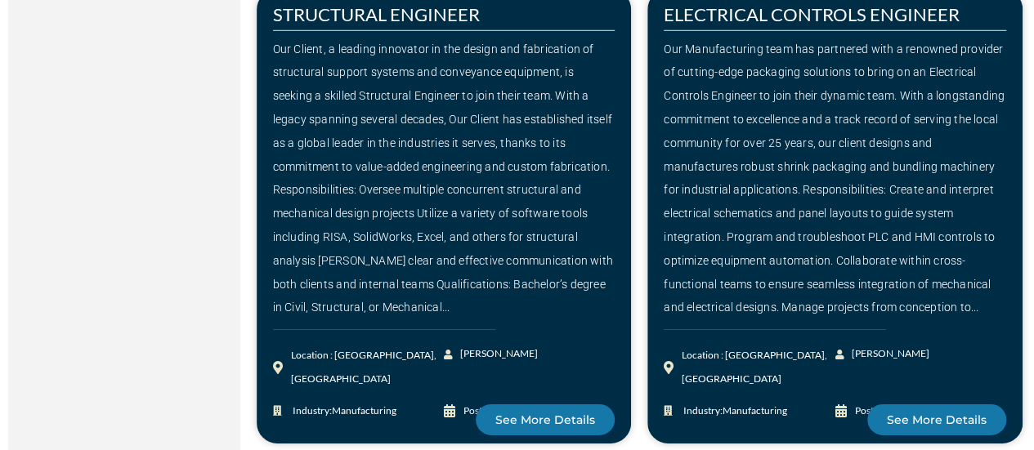
scroll to position [2533, 0]
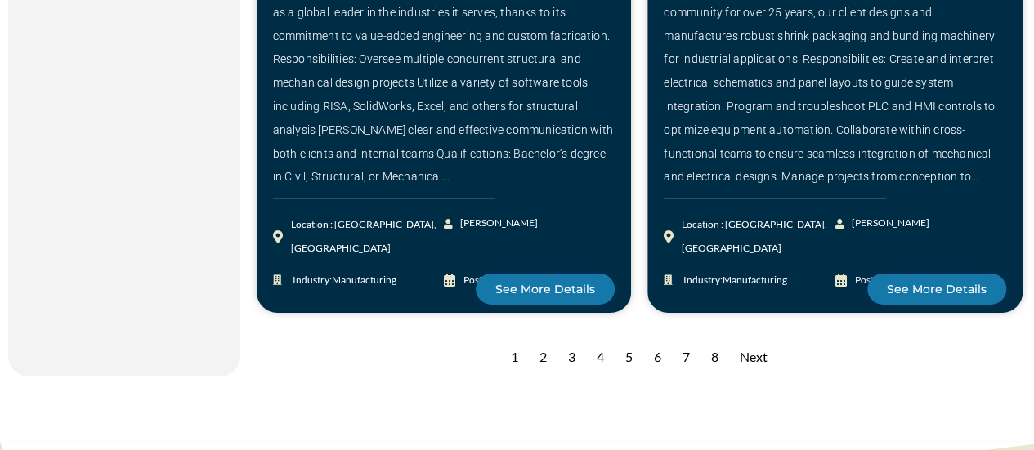
click at [541, 338] on div "2" at bounding box center [543, 358] width 24 height 40
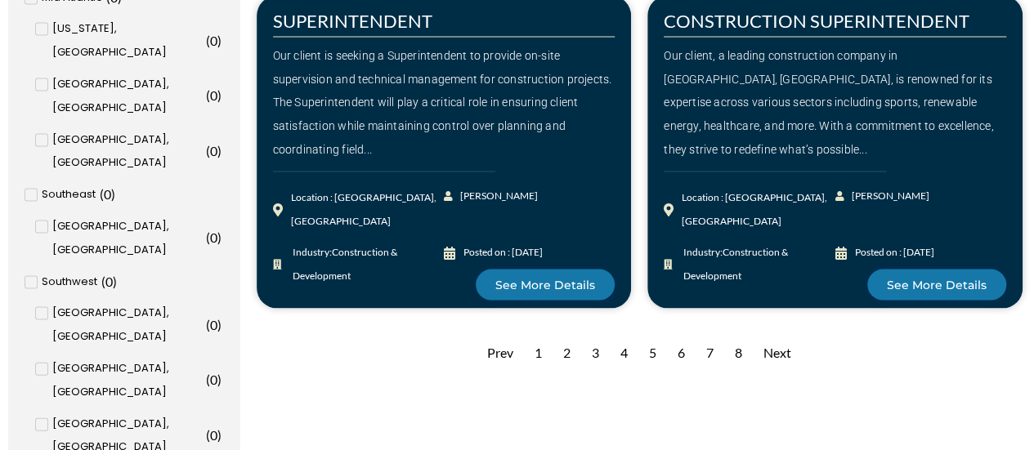
scroll to position [1634, 0]
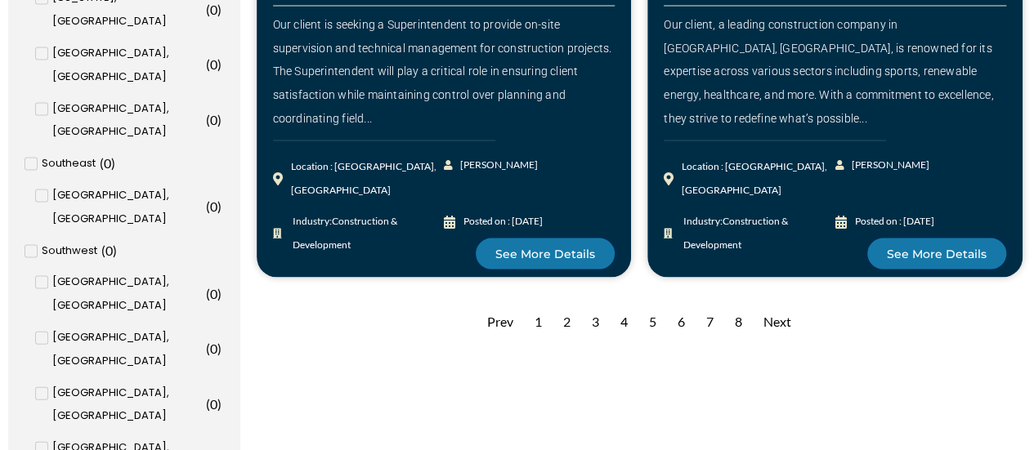
click at [595, 302] on div "3" at bounding box center [595, 322] width 24 height 40
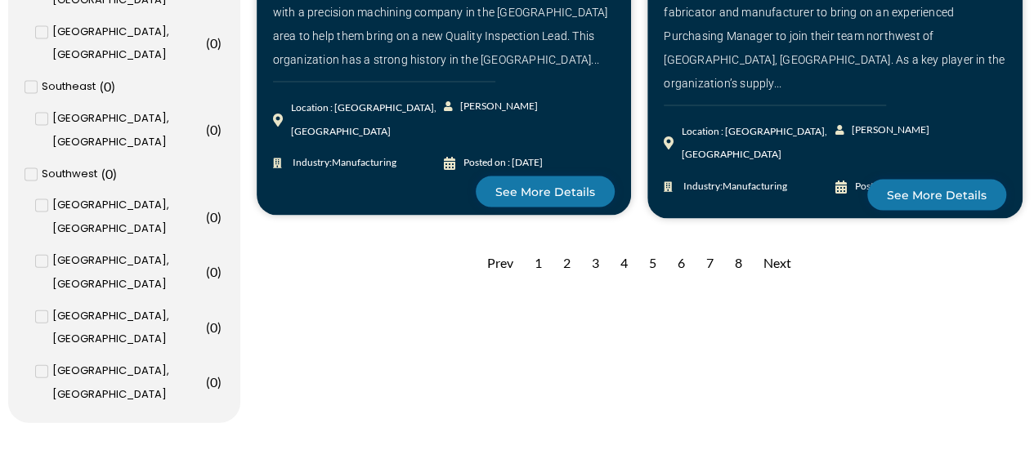
scroll to position [1716, 0]
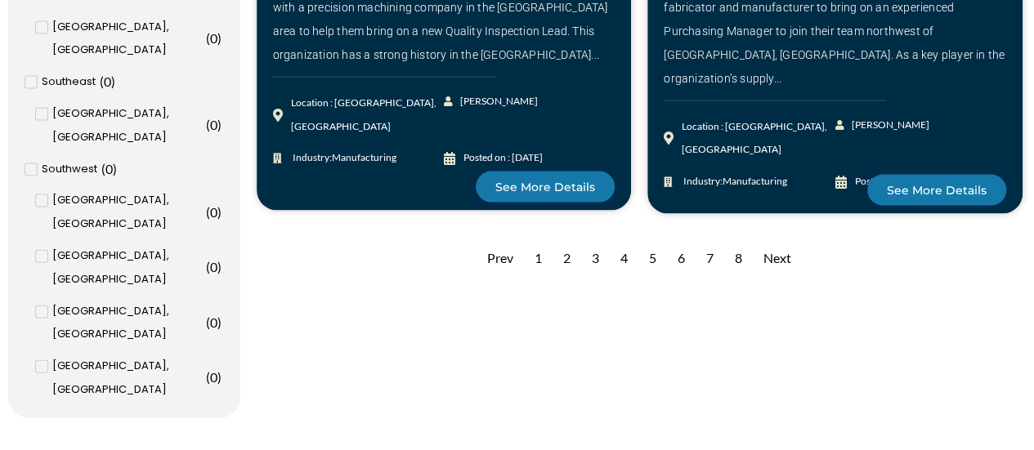
click at [626, 239] on div "4" at bounding box center [624, 259] width 24 height 40
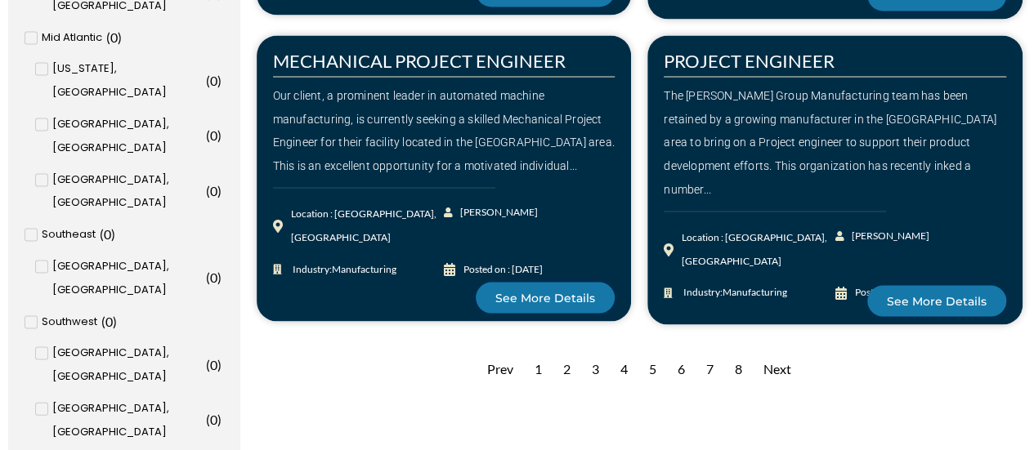
scroll to position [1716, 0]
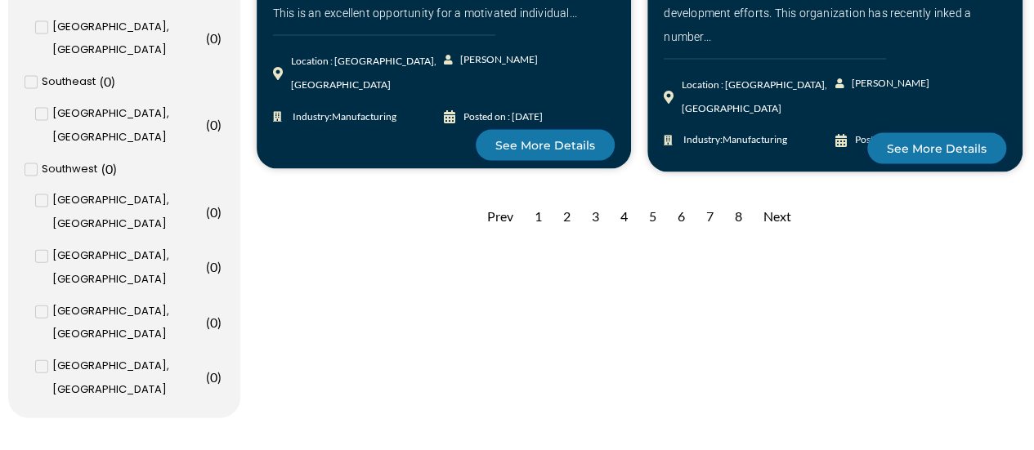
click at [646, 197] on div "5" at bounding box center [653, 217] width 24 height 40
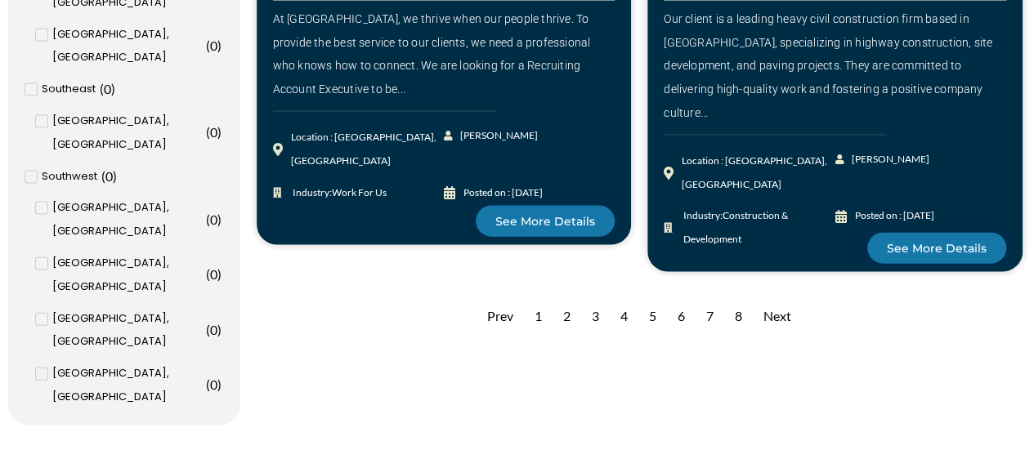
scroll to position [1716, 0]
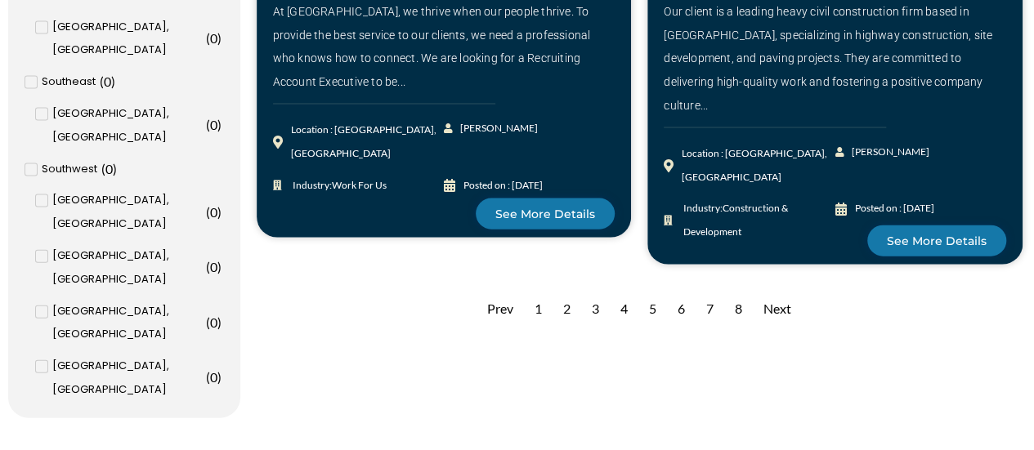
click at [677, 289] on div "6" at bounding box center [681, 309] width 24 height 40
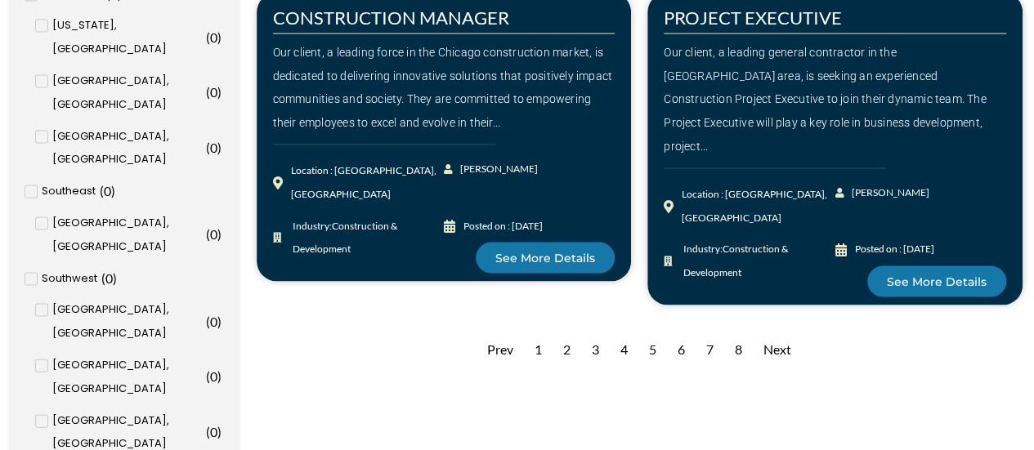
scroll to position [1716, 0]
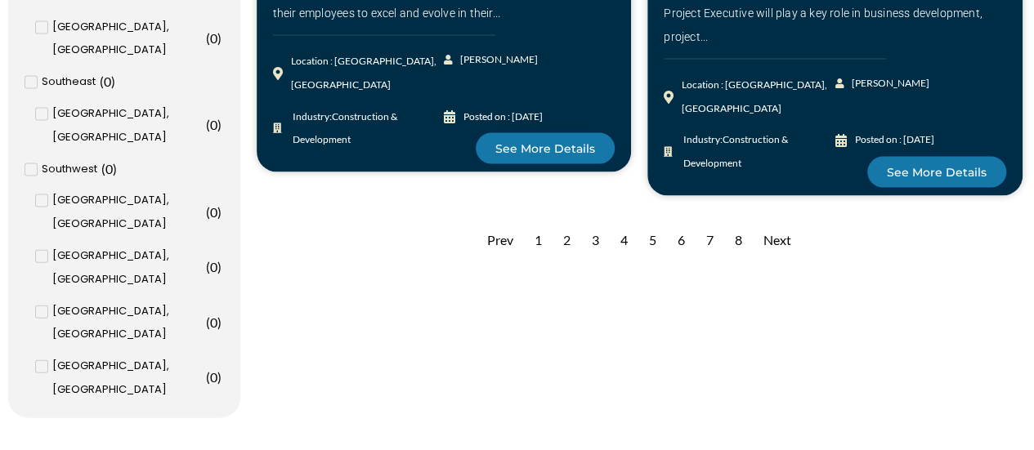
click at [685, 221] on div "6" at bounding box center [681, 241] width 24 height 40
click at [710, 221] on div "7" at bounding box center [710, 241] width 24 height 40
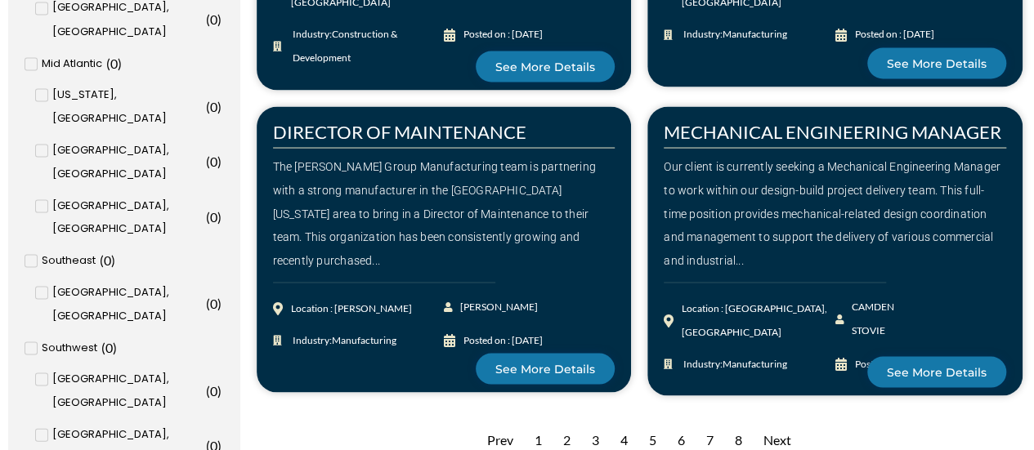
scroll to position [1553, 0]
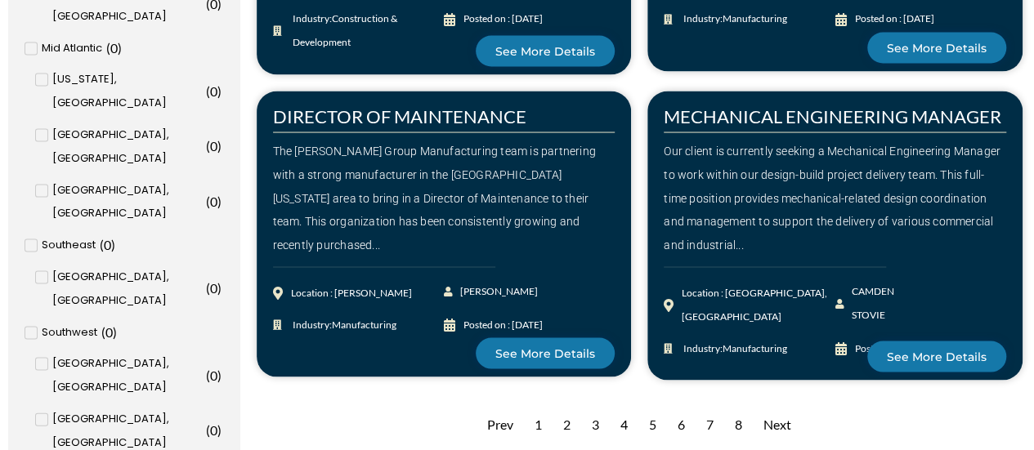
click at [742, 405] on div "8" at bounding box center [738, 425] width 24 height 40
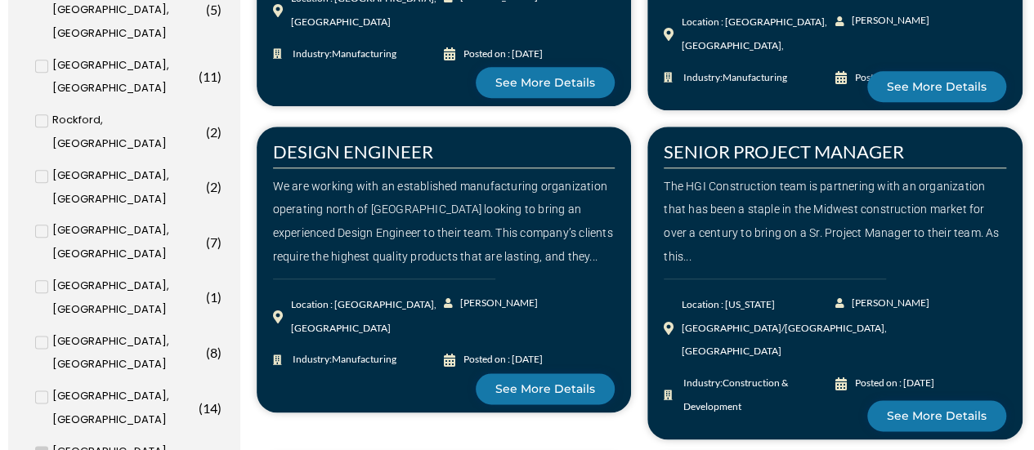
scroll to position [817, 0]
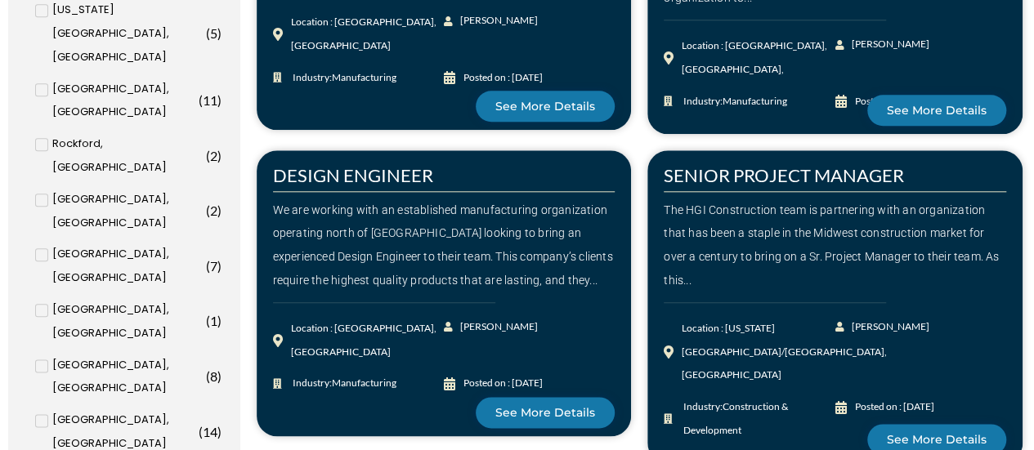
click at [0, 0] on input "Appleton, [GEOGRAPHIC_DATA] ( 1 )" at bounding box center [0, 0] width 0 height 0
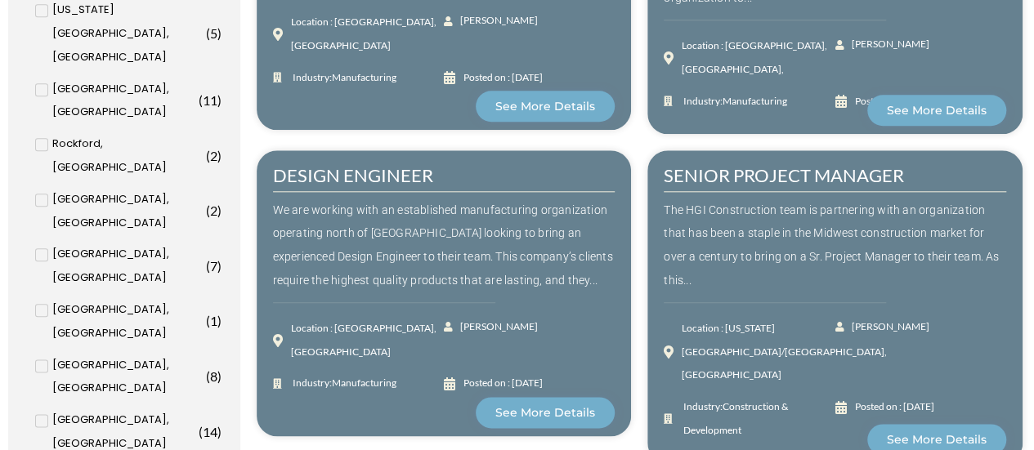
click at [0, 0] on input "Des Moines, IA ( 8 )" at bounding box center [0, 0] width 0 height 0
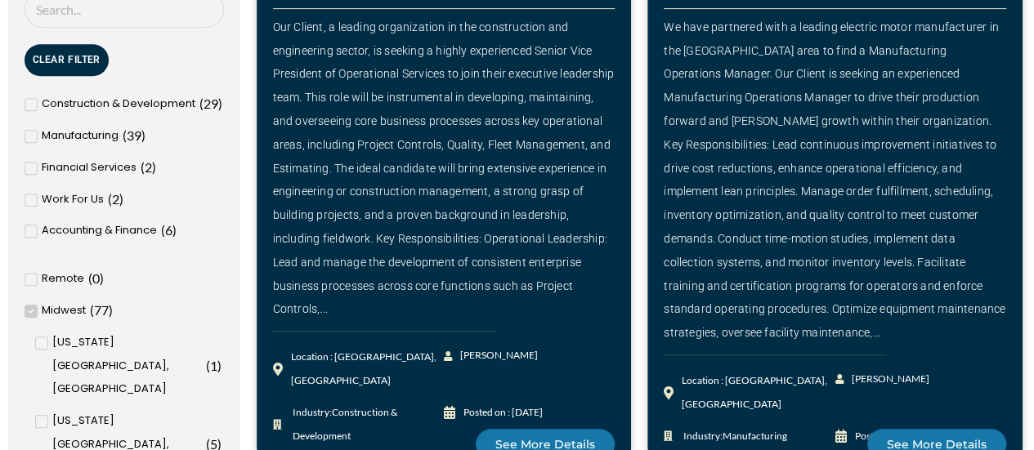
scroll to position [409, 0]
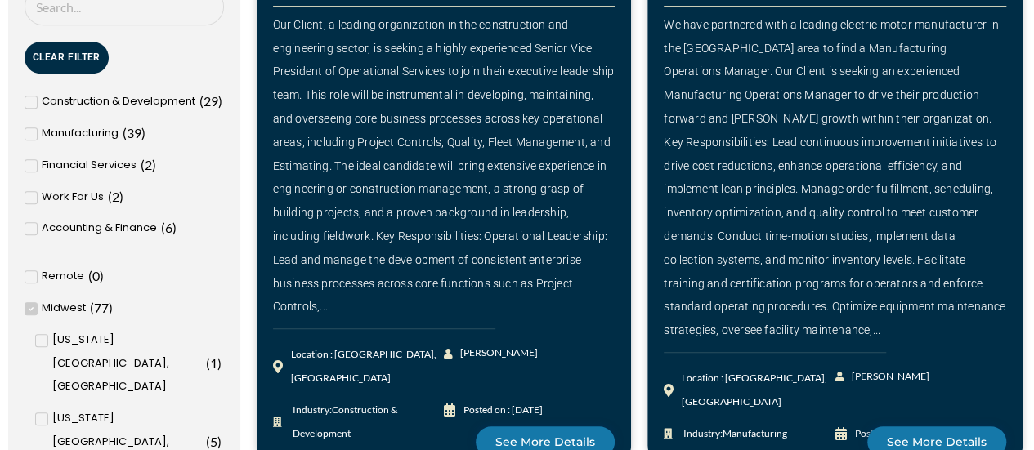
click at [65, 133] on span "Manufacturing" at bounding box center [80, 134] width 77 height 24
click at [0, 0] on input "Manufacturing ( 39 )" at bounding box center [0, 0] width 0 height 0
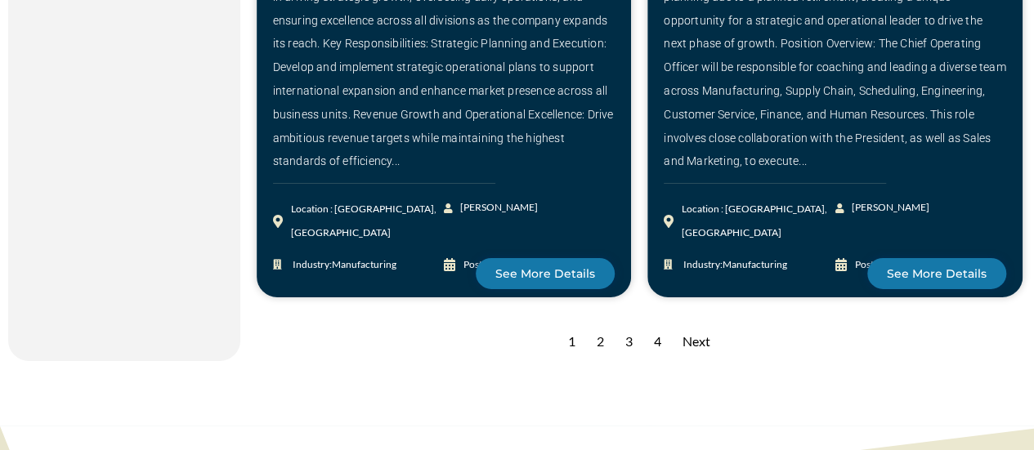
scroll to position [2533, 0]
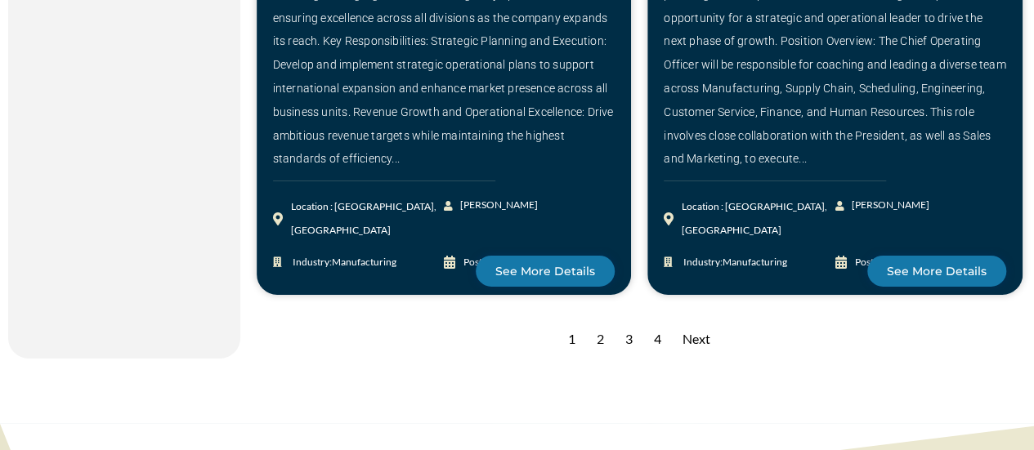
click at [601, 320] on div "2" at bounding box center [600, 340] width 24 height 40
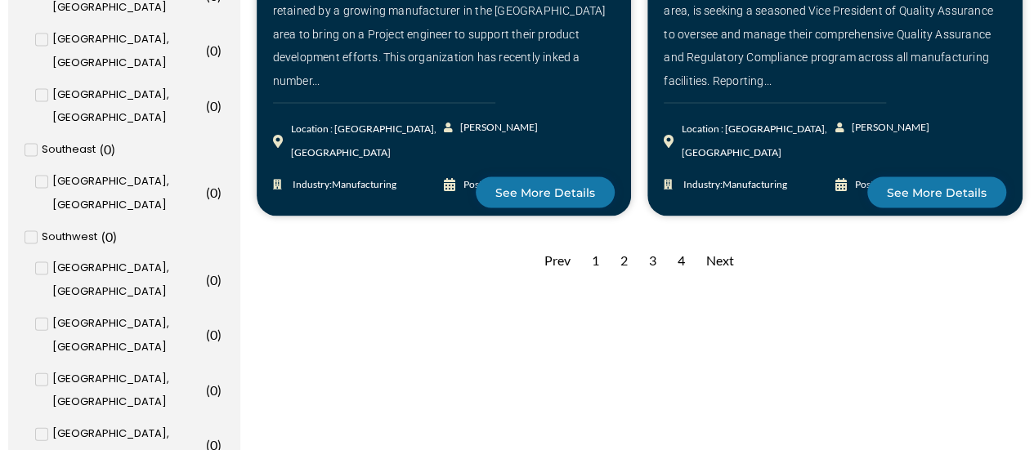
scroll to position [1655, 0]
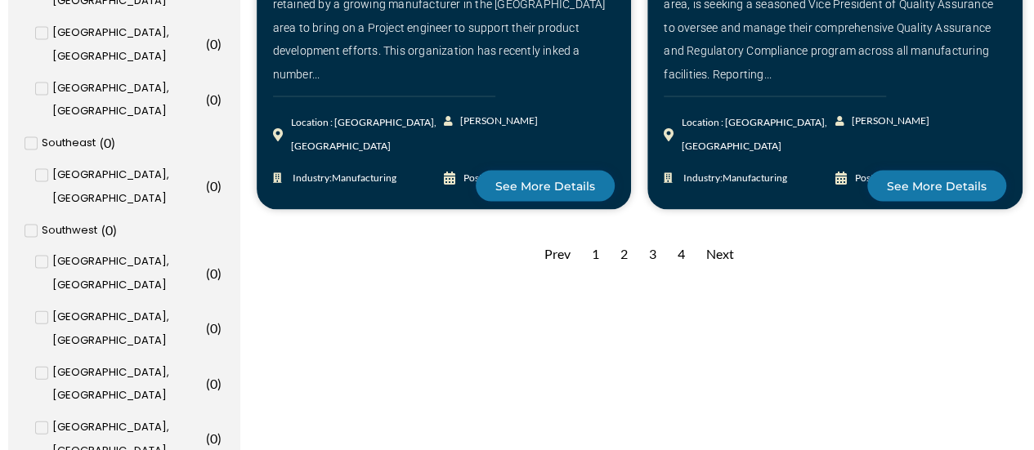
click at [627, 236] on div "2" at bounding box center [624, 255] width 24 height 40
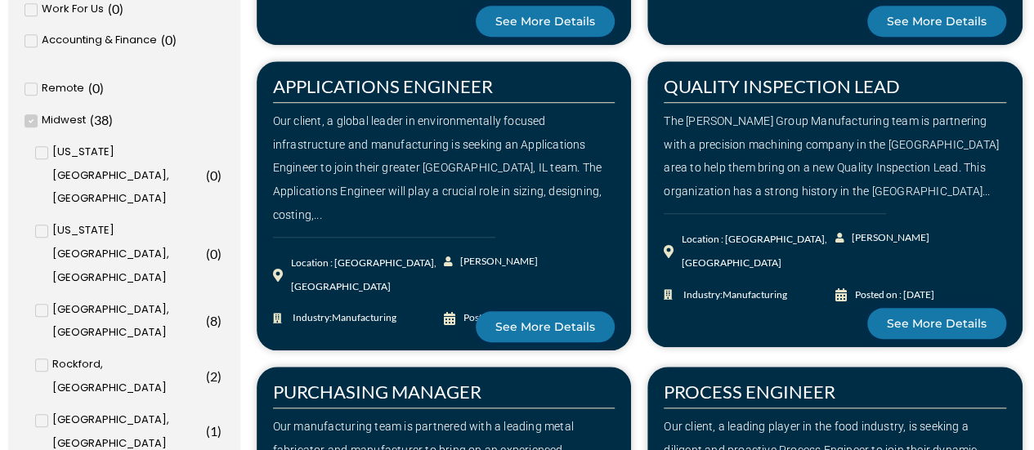
scroll to position [633, 0]
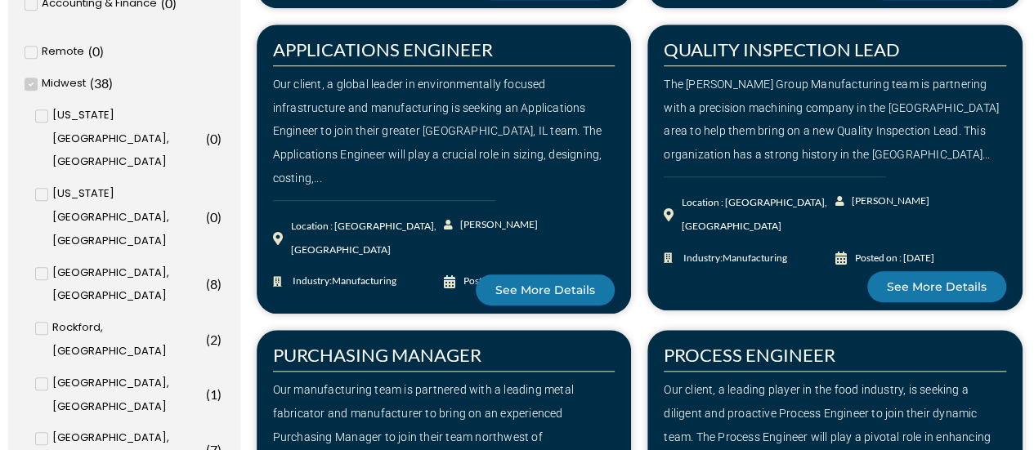
click at [0, 0] on input "[GEOGRAPHIC_DATA], [GEOGRAPHIC_DATA] ( 5 )" at bounding box center [0, 0] width 0 height 0
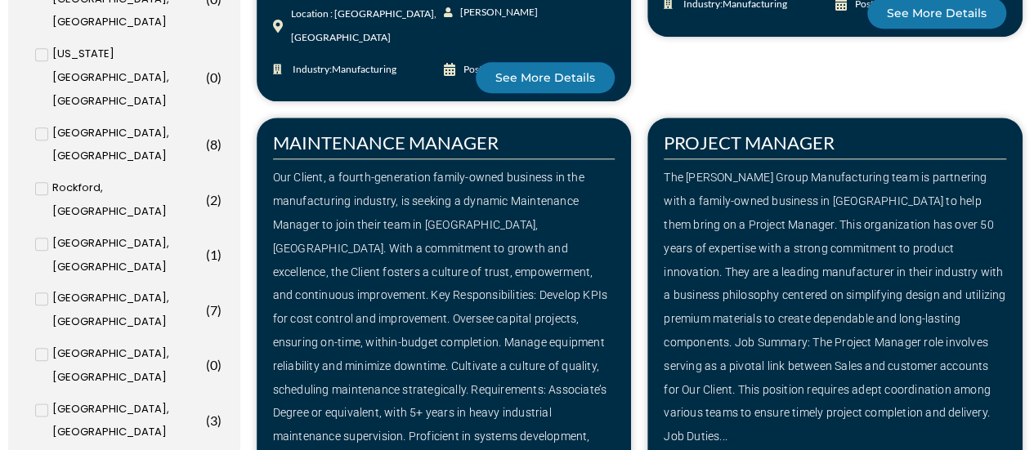
scroll to position [795, 0]
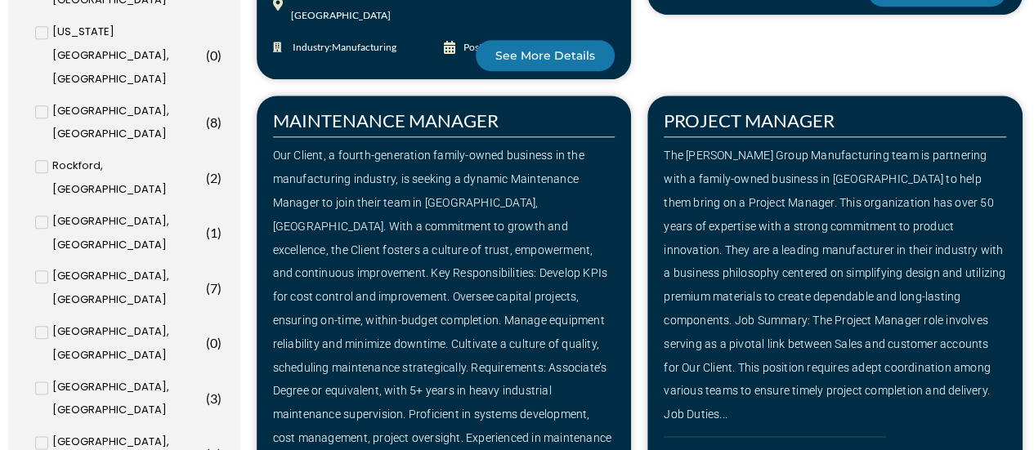
click at [0, 0] on input "[GEOGRAPHIC_DATA], [GEOGRAPHIC_DATA] ( 5 )" at bounding box center [0, 0] width 0 height 0
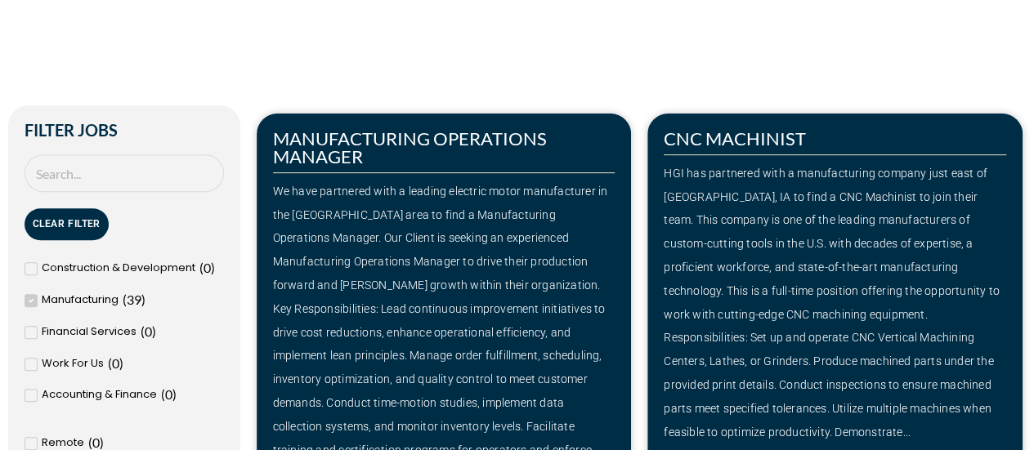
scroll to position [223, 0]
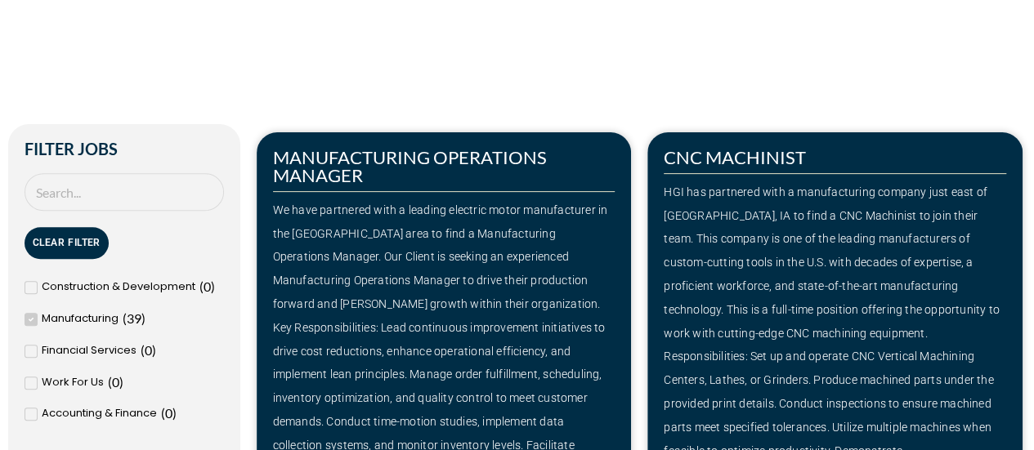
click at [29, 316] on icon at bounding box center [32, 320] width 6 height 10
click at [0, 0] on input "Manufacturing ( 39 )" at bounding box center [0, 0] width 0 height 0
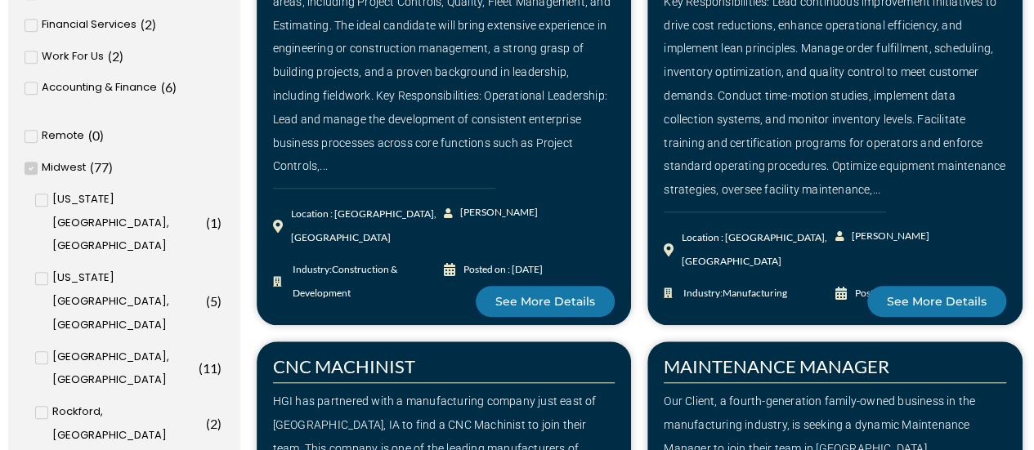
scroll to position [550, 0]
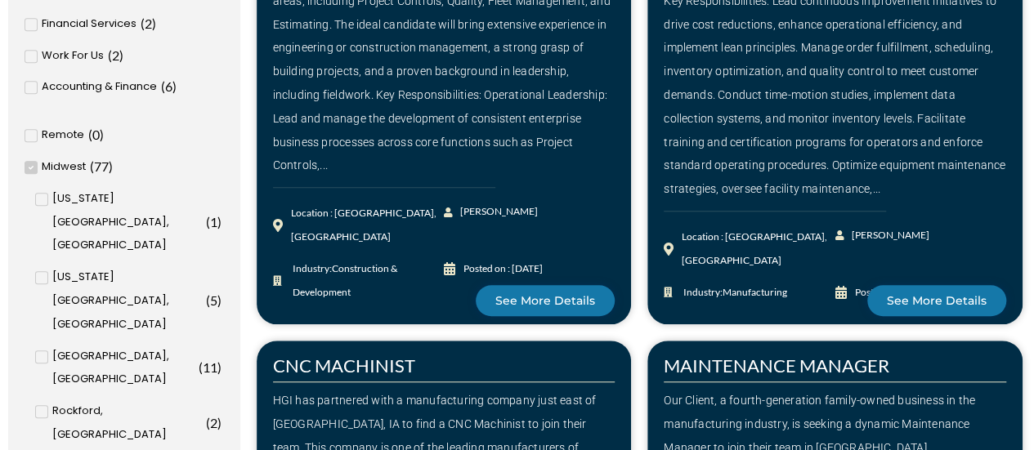
click at [25, 166] on span at bounding box center [31, 167] width 13 height 13
click at [0, 0] on input "Midwest ( 77 )" at bounding box center [0, 0] width 0 height 0
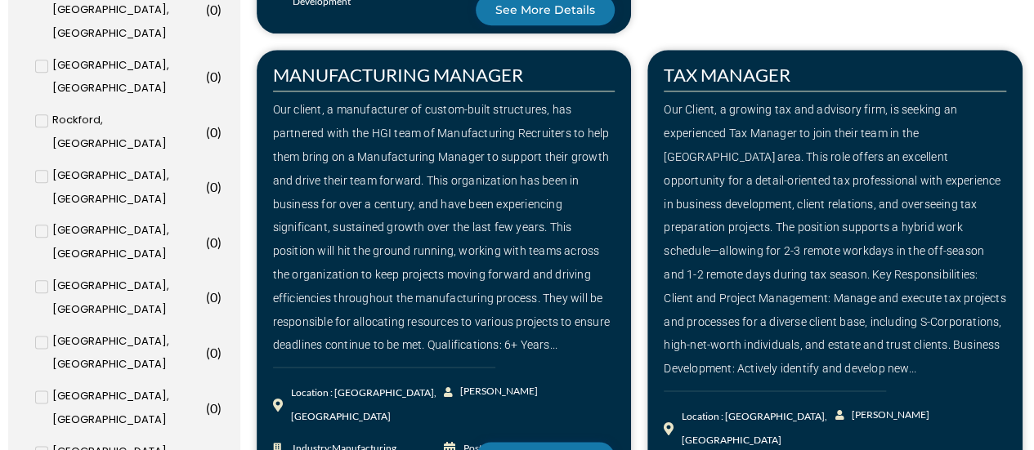
scroll to position [877, 0]
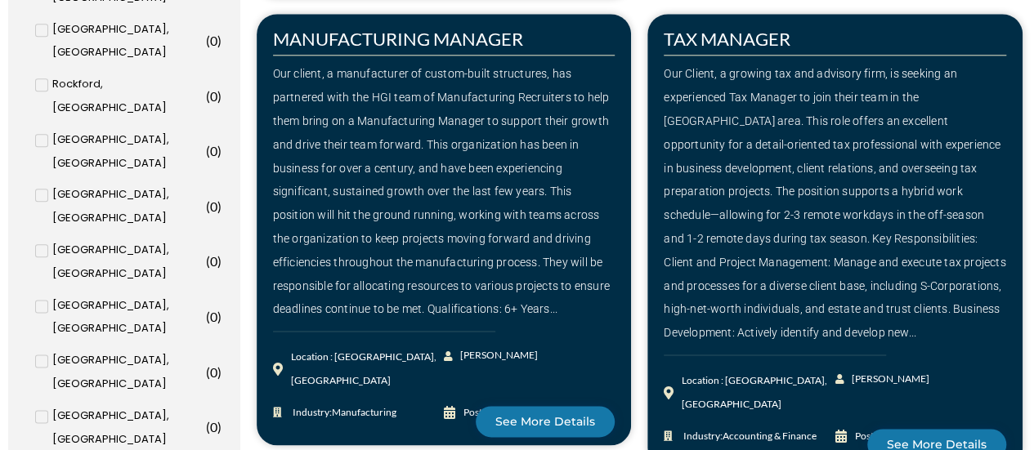
click at [0, 0] on input "[GEOGRAPHIC_DATA], [GEOGRAPHIC_DATA] ( 12 )" at bounding box center [0, 0] width 0 height 0
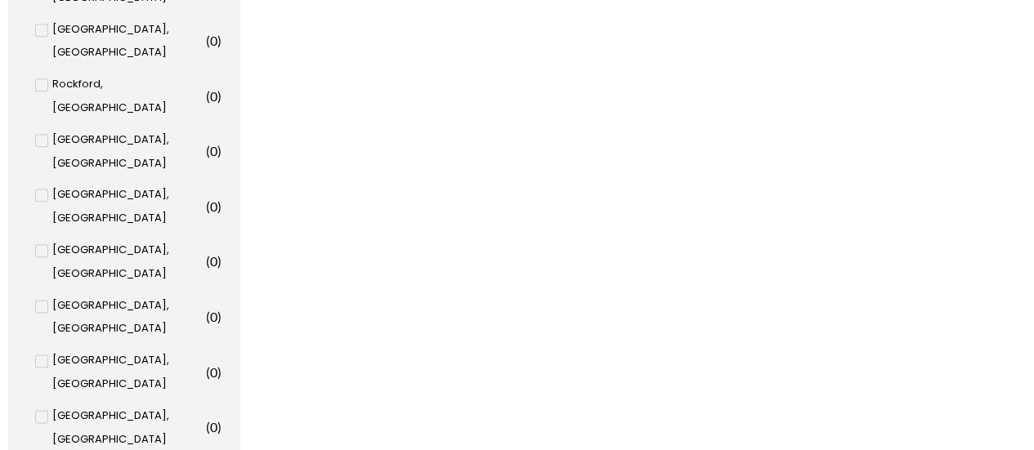
click at [0, 0] on input "Appleton, [GEOGRAPHIC_DATA] ( 1 )" at bounding box center [0, 0] width 0 height 0
